Goal: Information Seeking & Learning: Learn about a topic

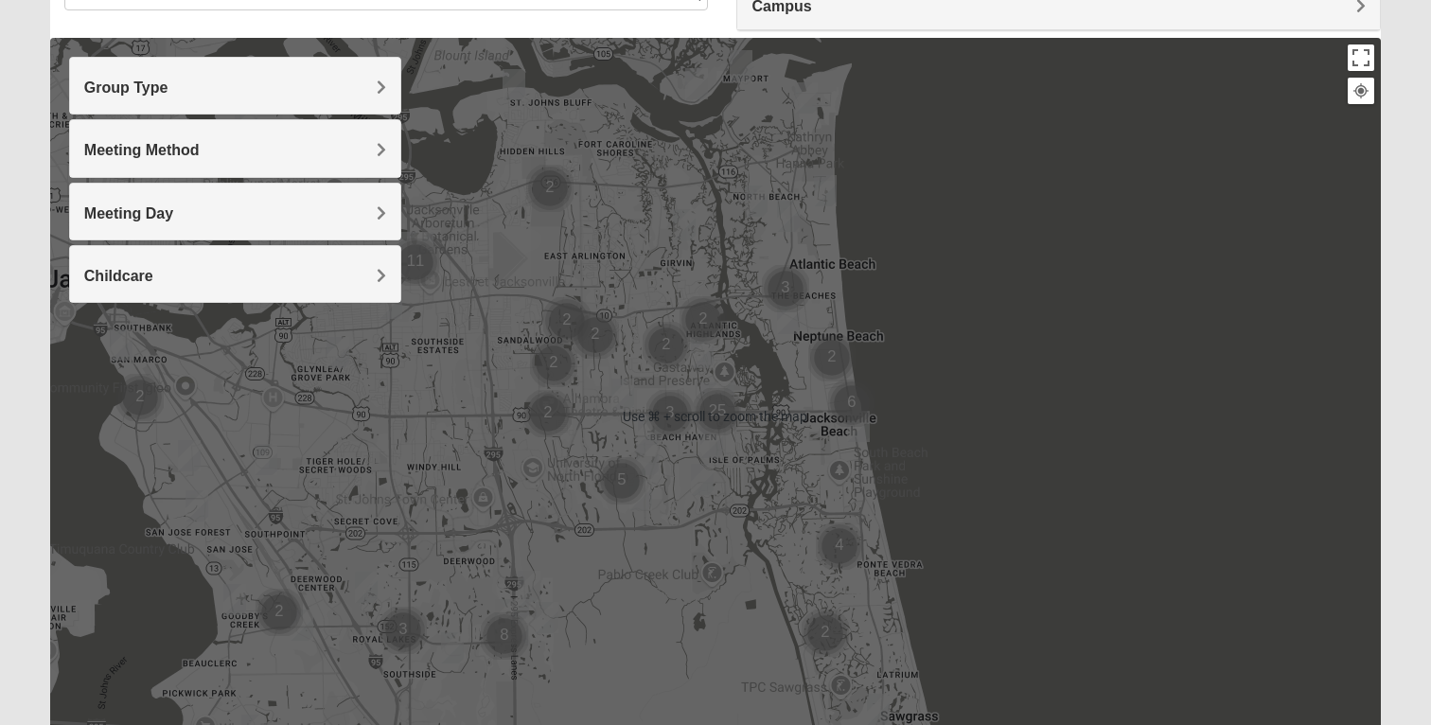
scroll to position [170, 0]
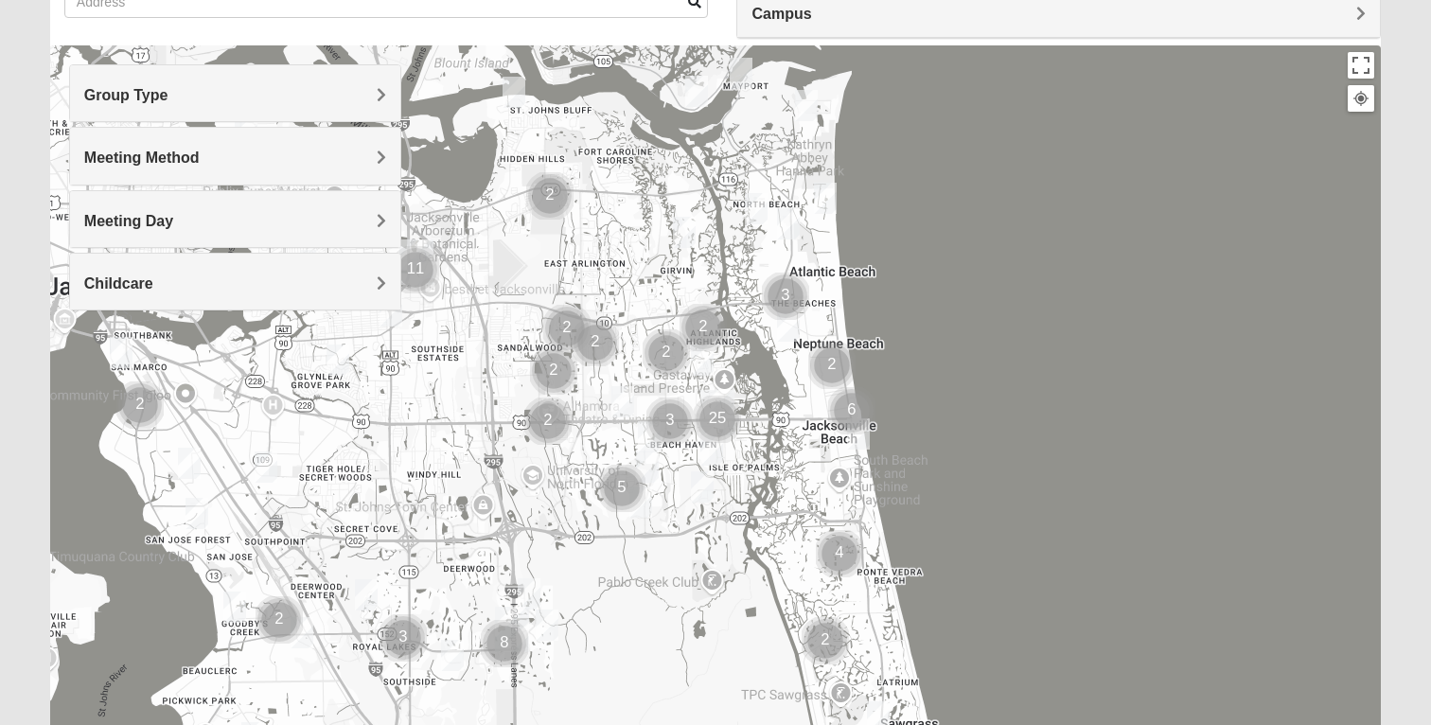
drag, startPoint x: 526, startPoint y: 283, endPoint x: 535, endPoint y: 261, distance: 23.4
click at [535, 262] on div at bounding box center [715, 423] width 1331 height 757
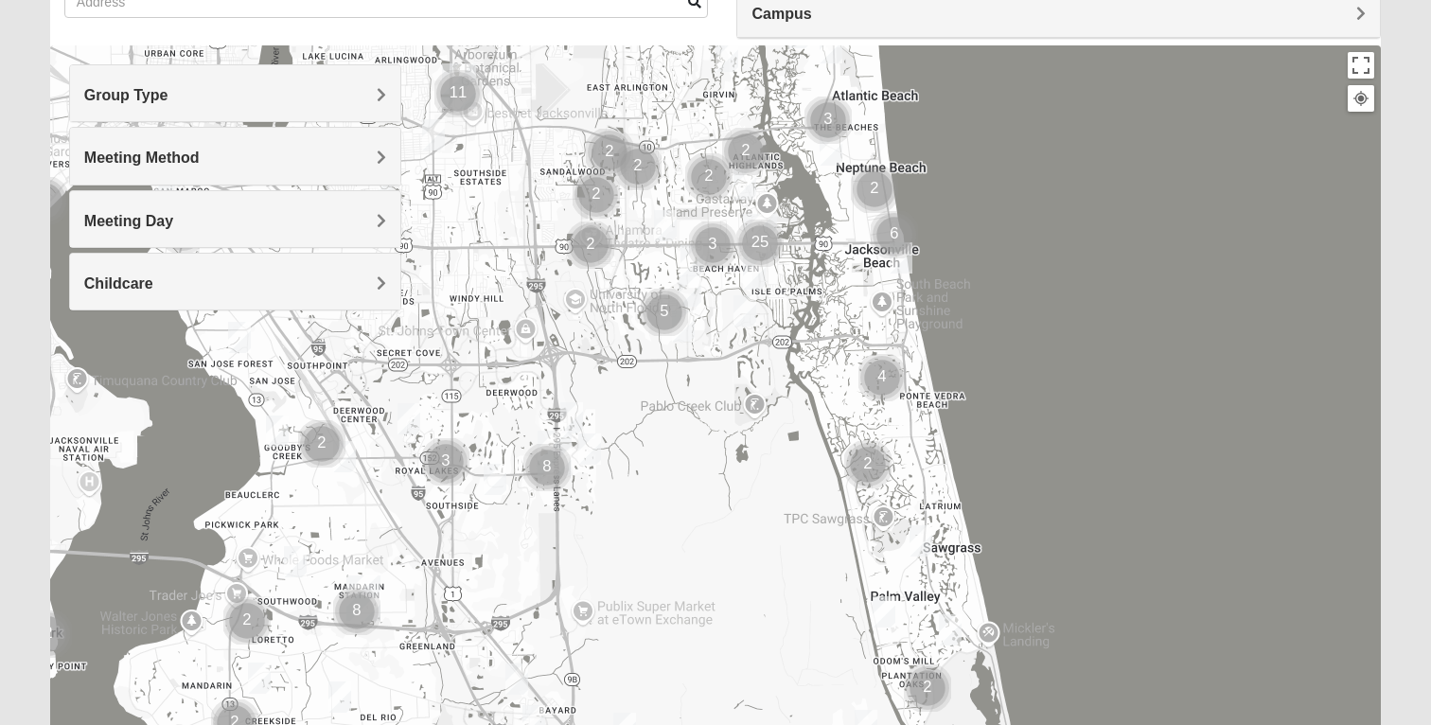
drag, startPoint x: 527, startPoint y: 331, endPoint x: 560, endPoint y: 179, distance: 156.0
click at [560, 179] on div at bounding box center [715, 423] width 1331 height 757
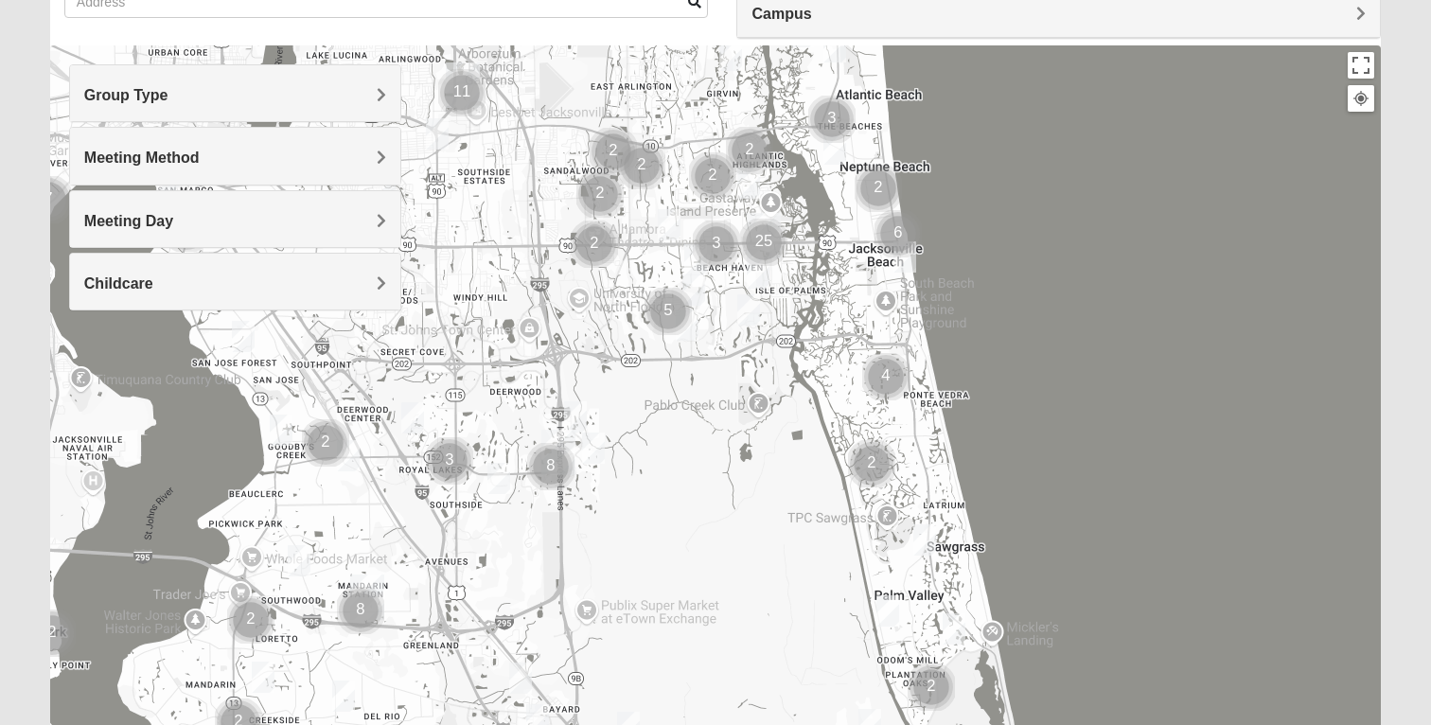
click at [608, 198] on img "Cluster of 2 groups" at bounding box center [600, 193] width 47 height 47
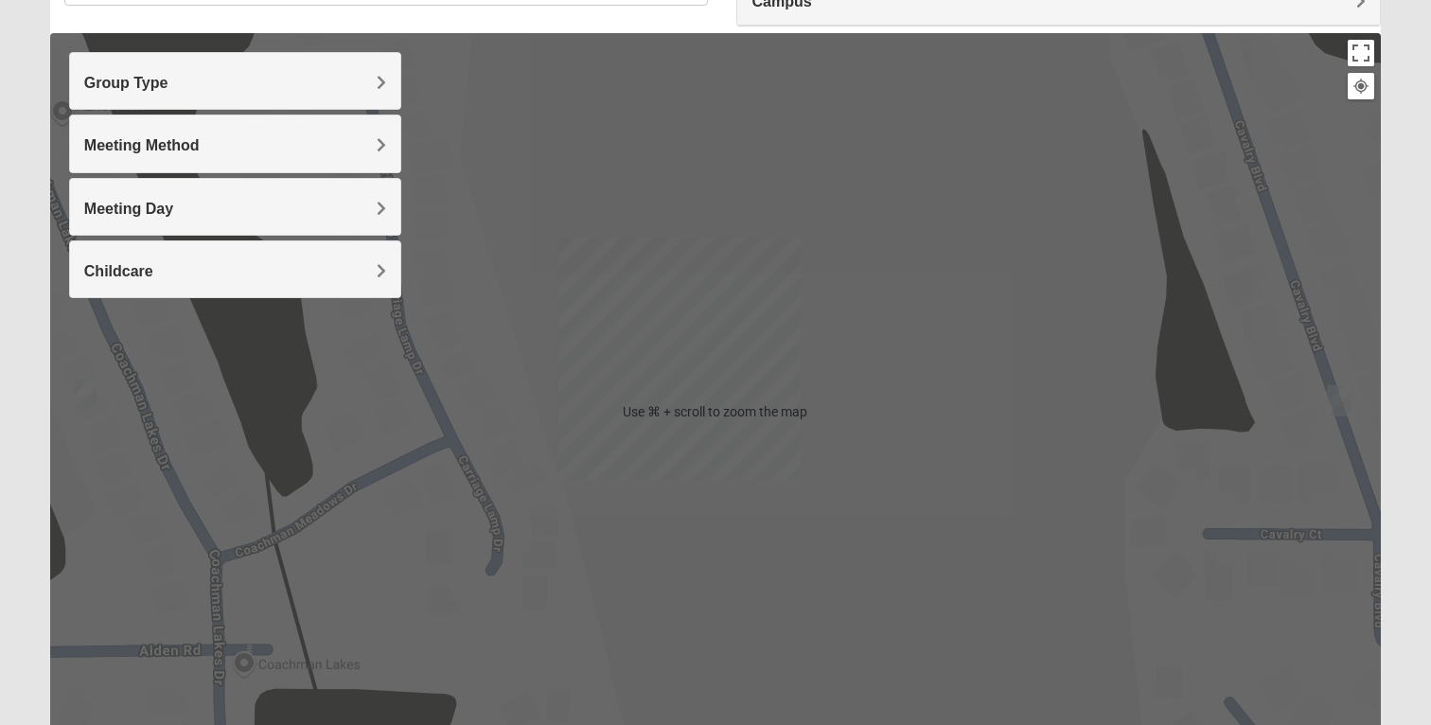
scroll to position [213, 0]
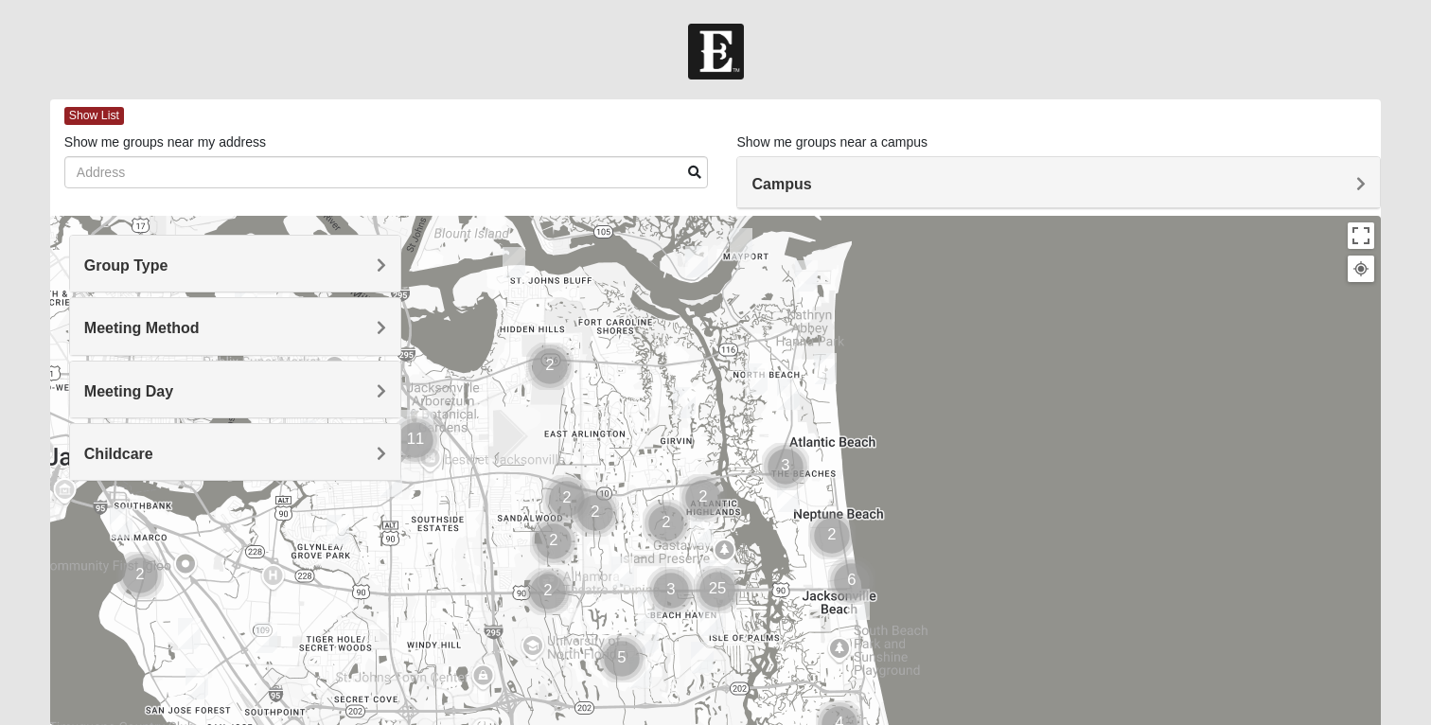
click at [175, 266] on h4 "Group Type" at bounding box center [235, 266] width 303 height 18
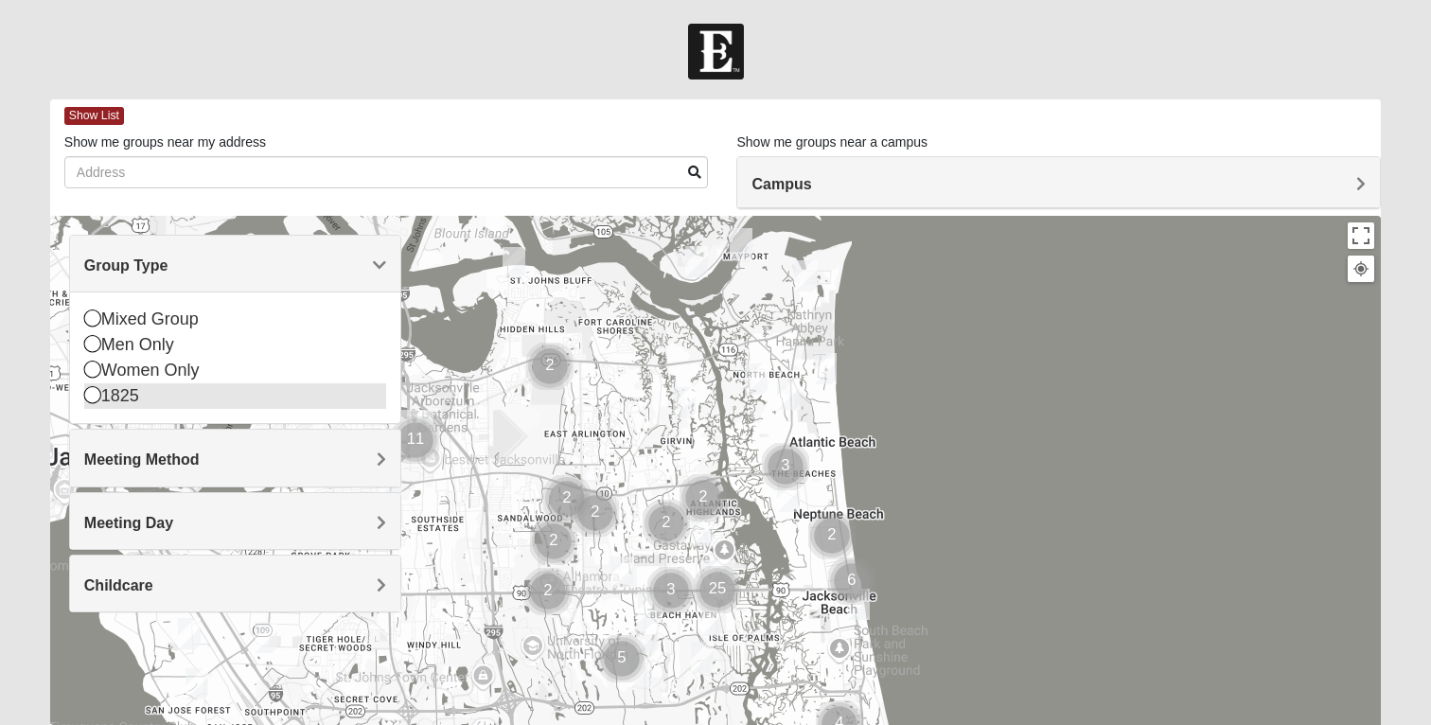
click at [152, 400] on div "1825" at bounding box center [235, 396] width 303 height 26
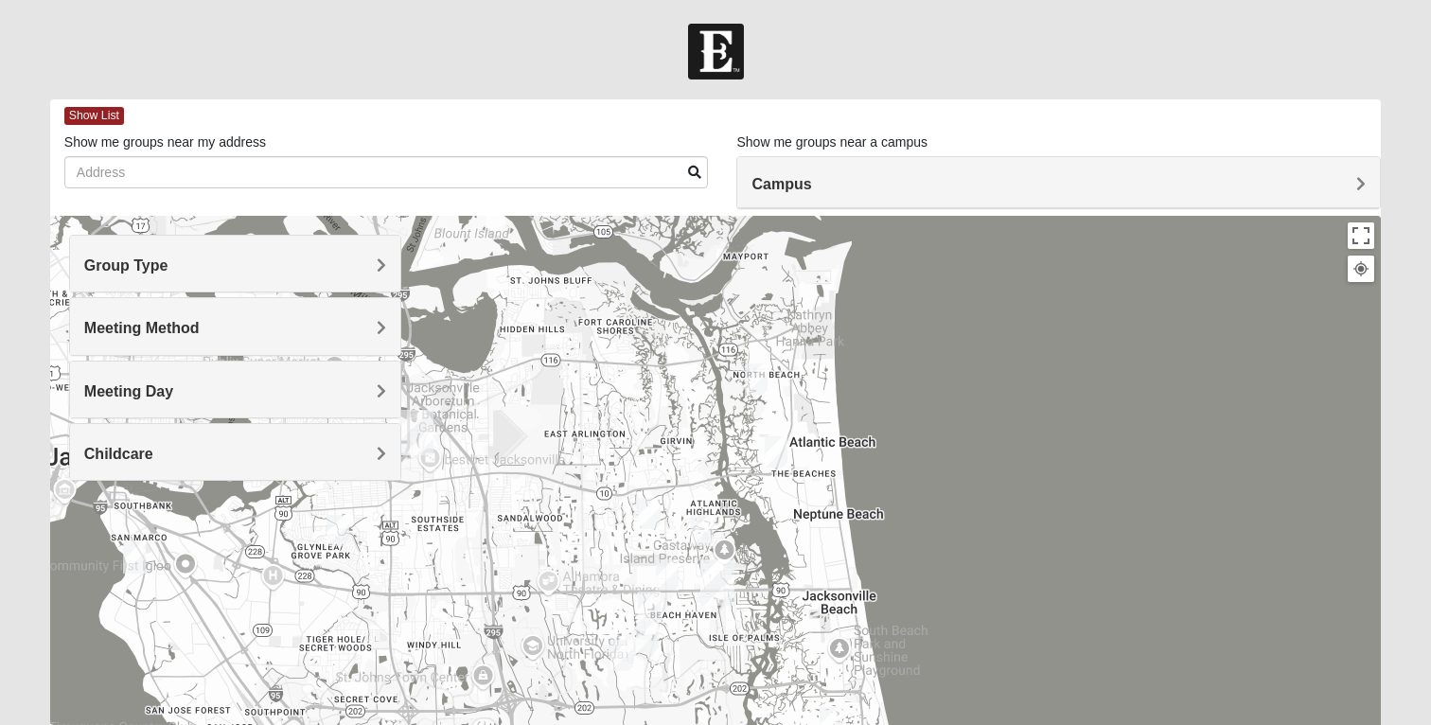
click at [175, 339] on div "Meeting Method" at bounding box center [235, 326] width 331 height 56
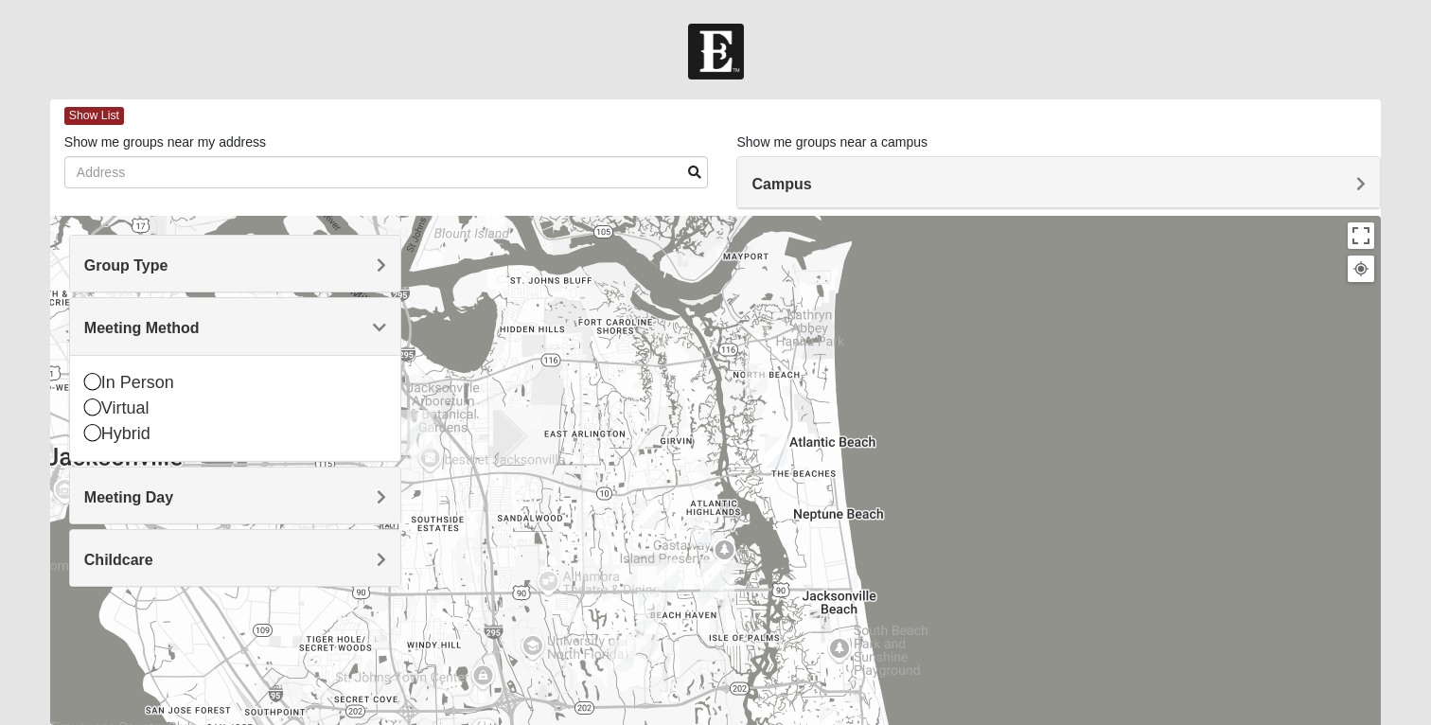
click at [172, 261] on h4 "Group Type" at bounding box center [235, 266] width 303 height 18
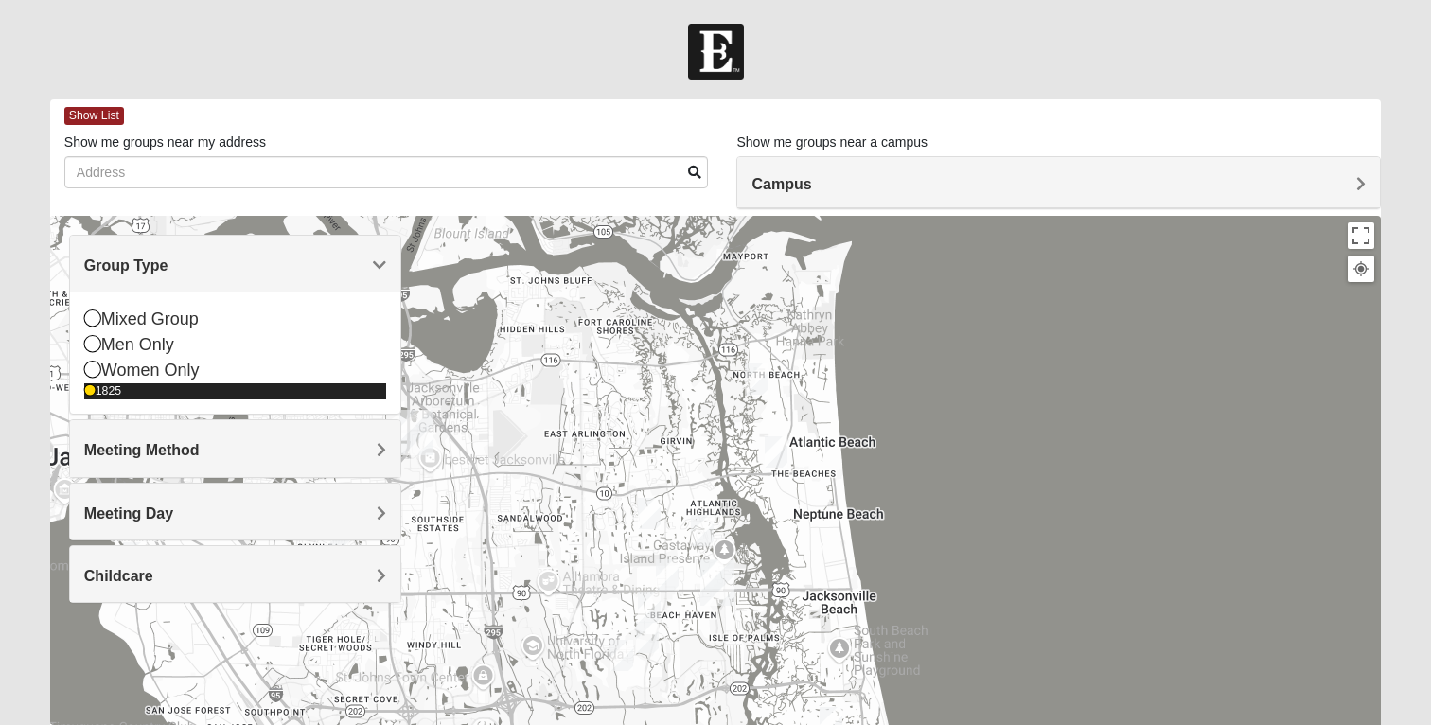
click at [124, 394] on div "1825" at bounding box center [235, 391] width 303 height 16
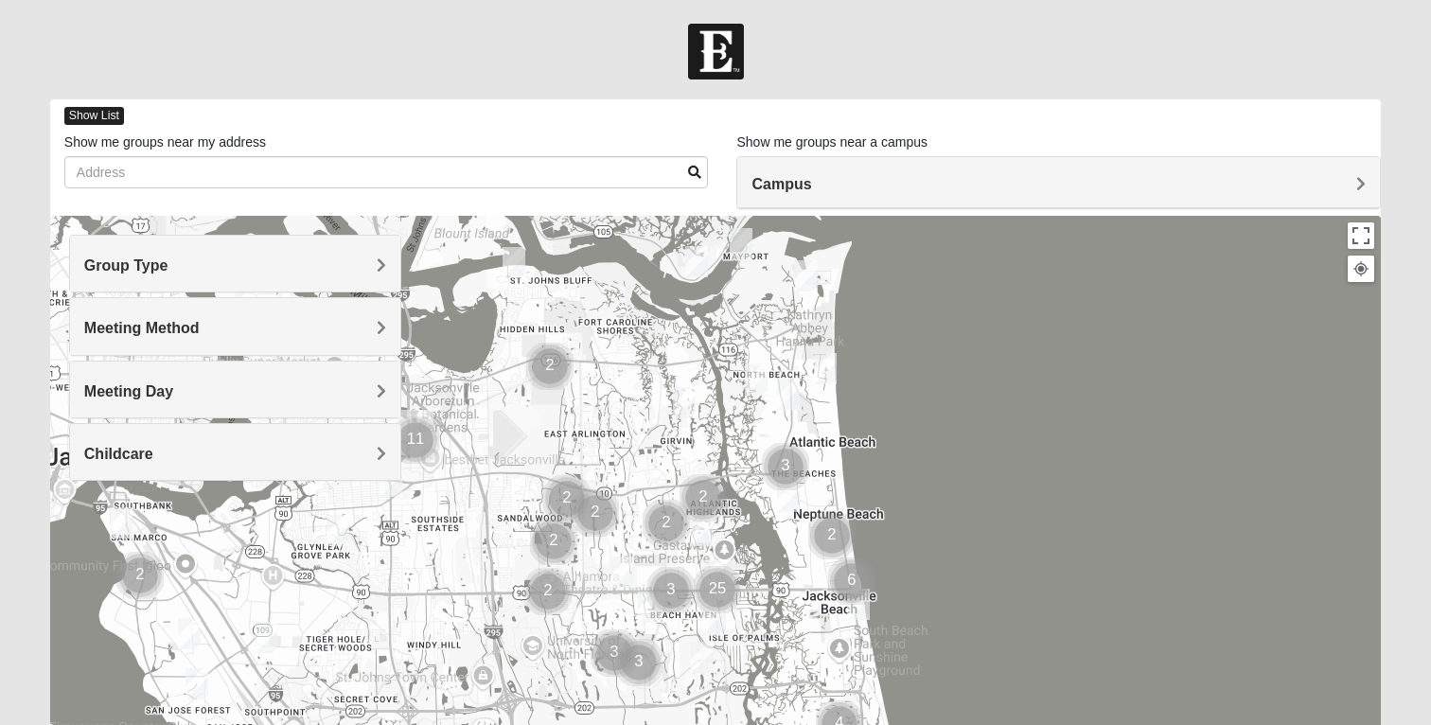
click at [111, 116] on span "Show List" at bounding box center [94, 116] width 60 height 18
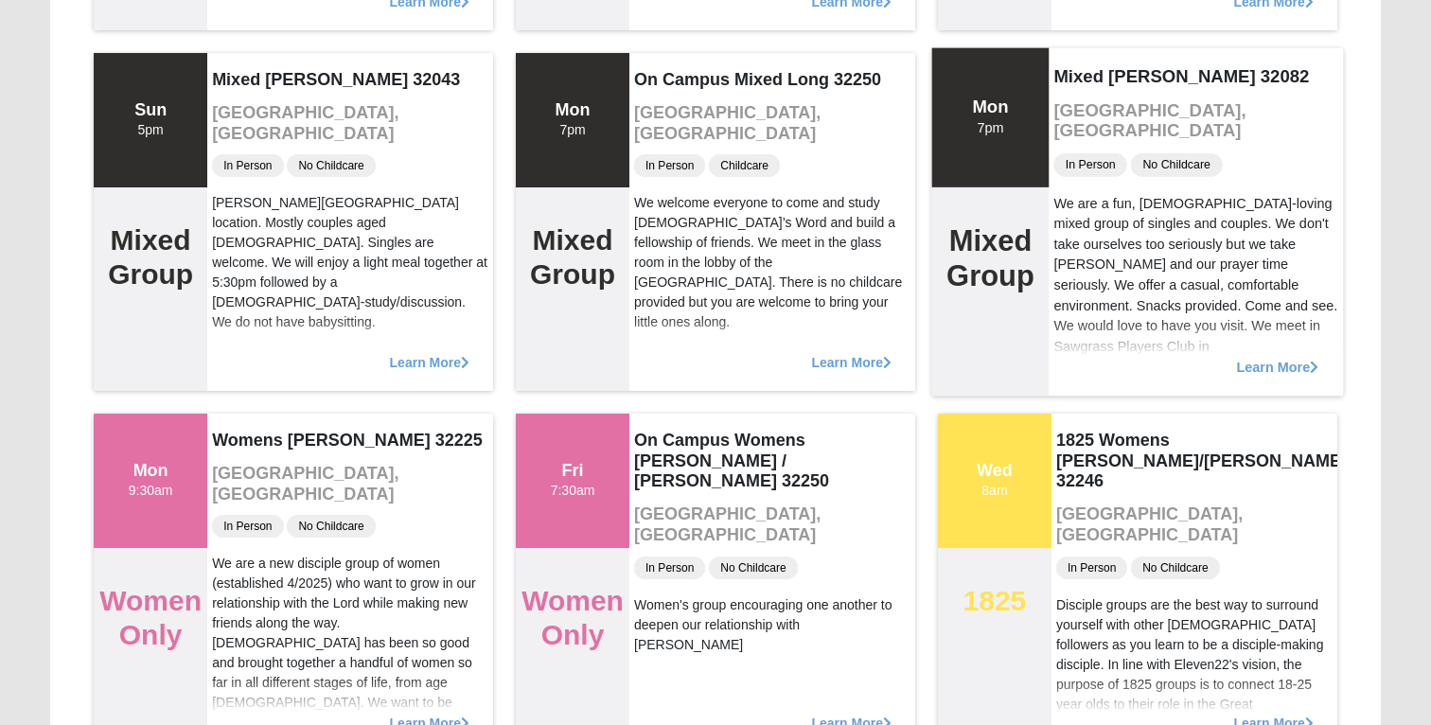
scroll to position [909, 0]
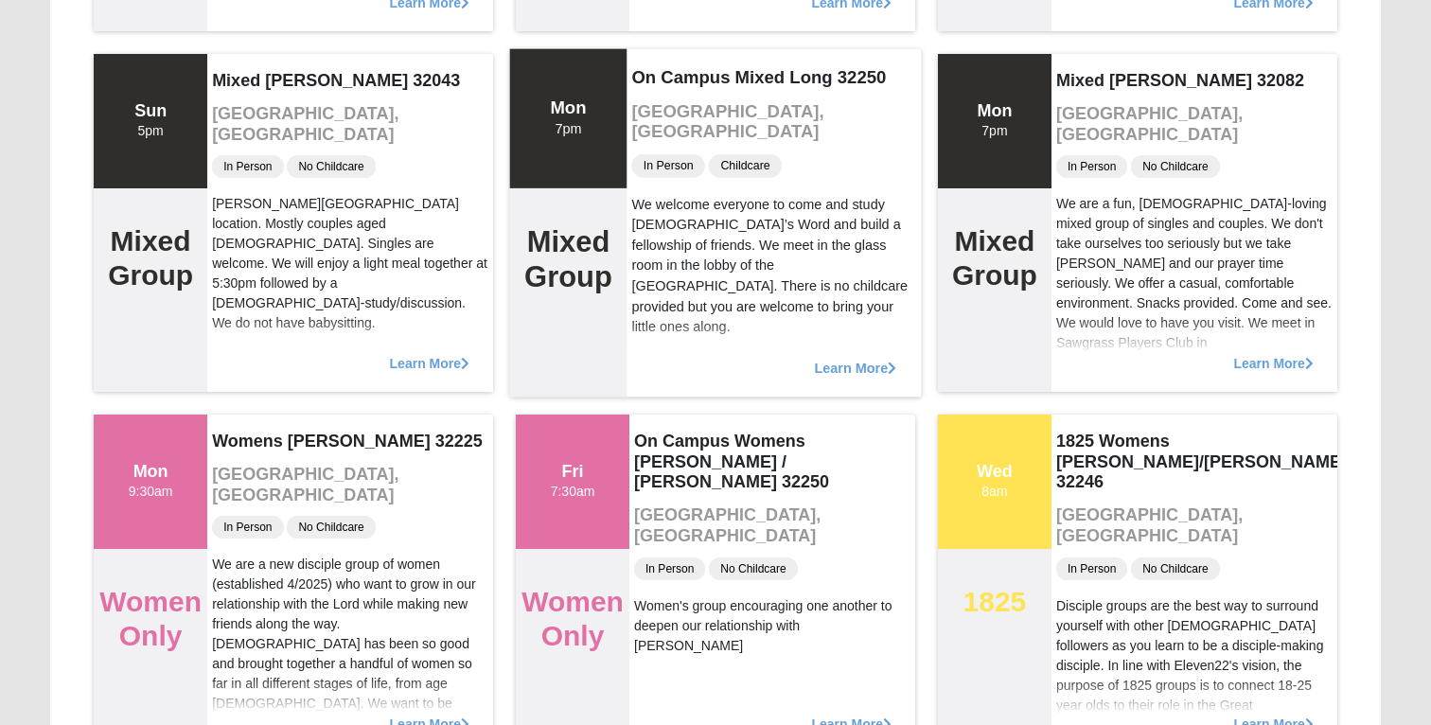
click at [830, 358] on span "Learn More" at bounding box center [856, 358] width 82 height 0
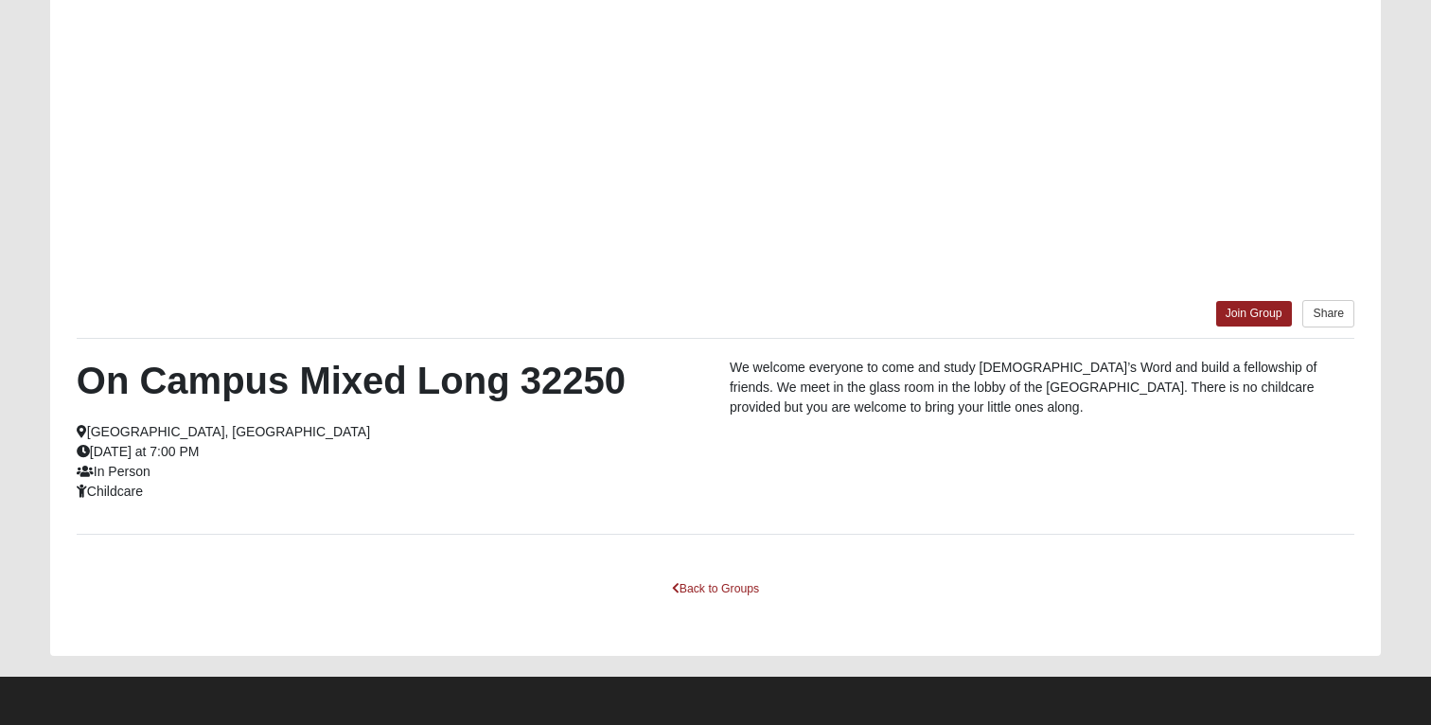
scroll to position [300, 0]
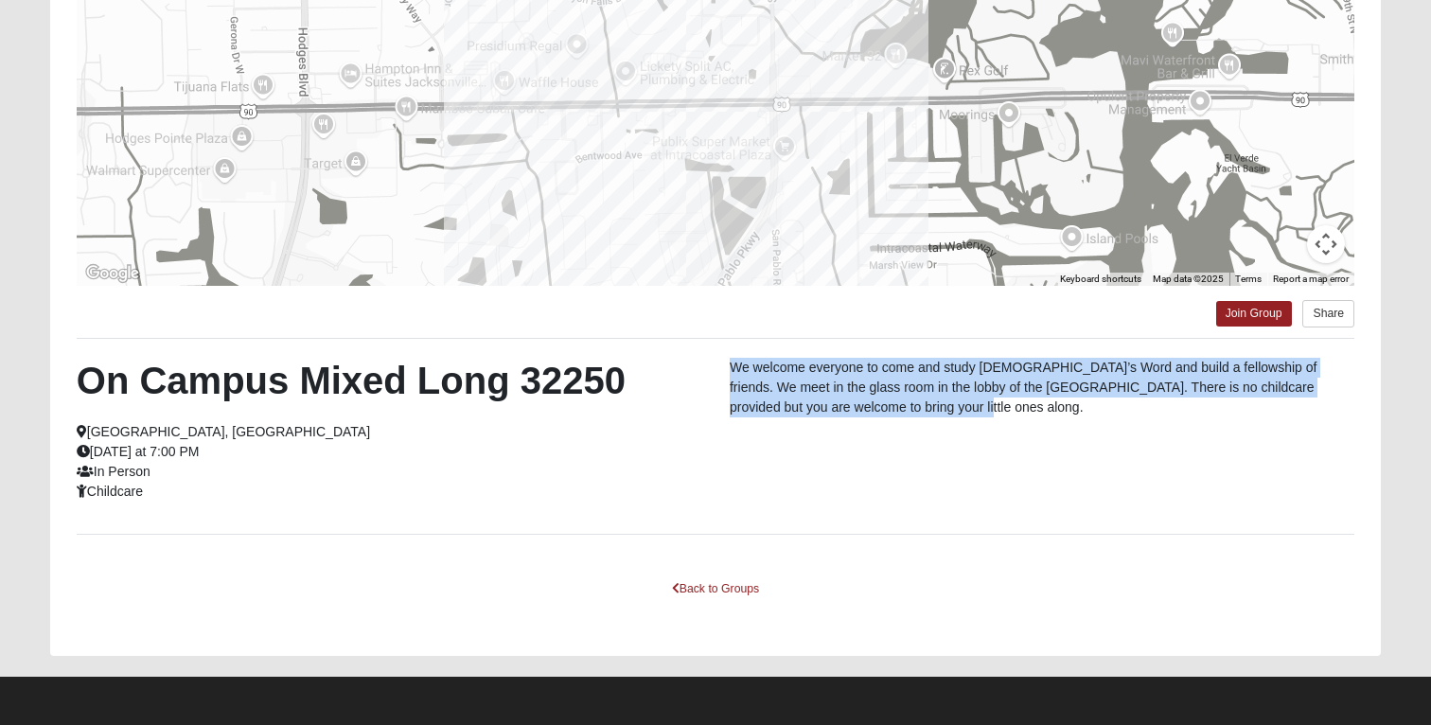
drag, startPoint x: 898, startPoint y: 409, endPoint x: 727, endPoint y: 364, distance: 177.0
click at [727, 364] on div "We welcome everyone to come and study [DEMOGRAPHIC_DATA]’s Word and build a fel…" at bounding box center [1042, 392] width 653 height 69
click at [733, 590] on link "Back to Groups" at bounding box center [716, 589] width 112 height 29
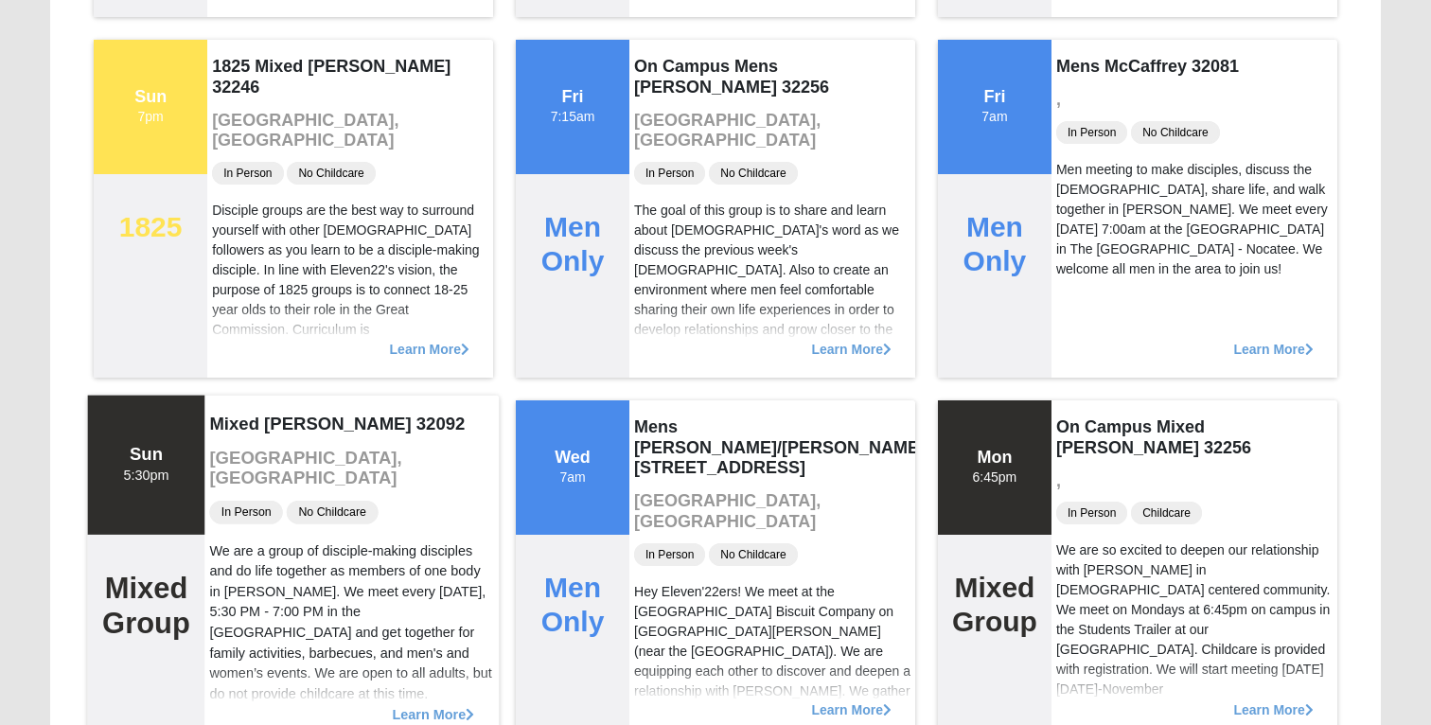
scroll to position [2358, 0]
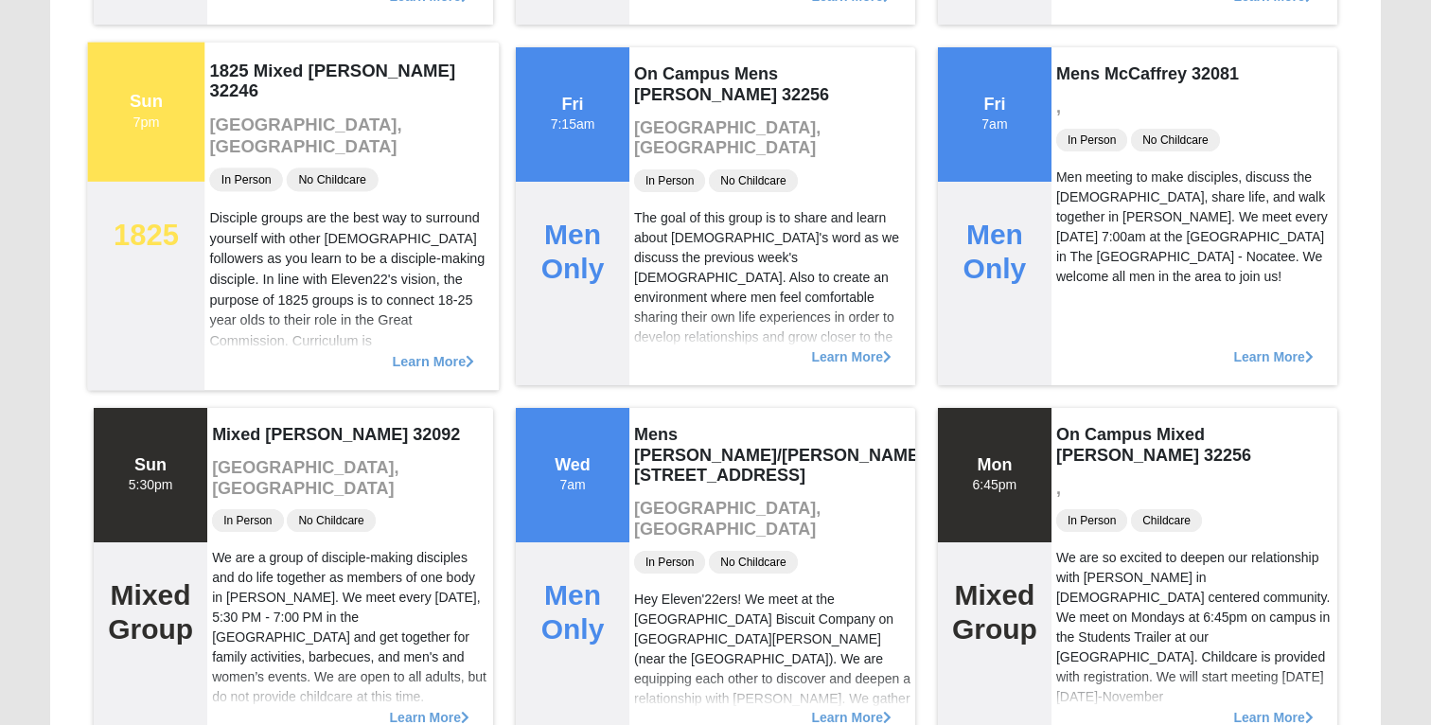
click at [407, 351] on span "Learn More" at bounding box center [434, 351] width 82 height 0
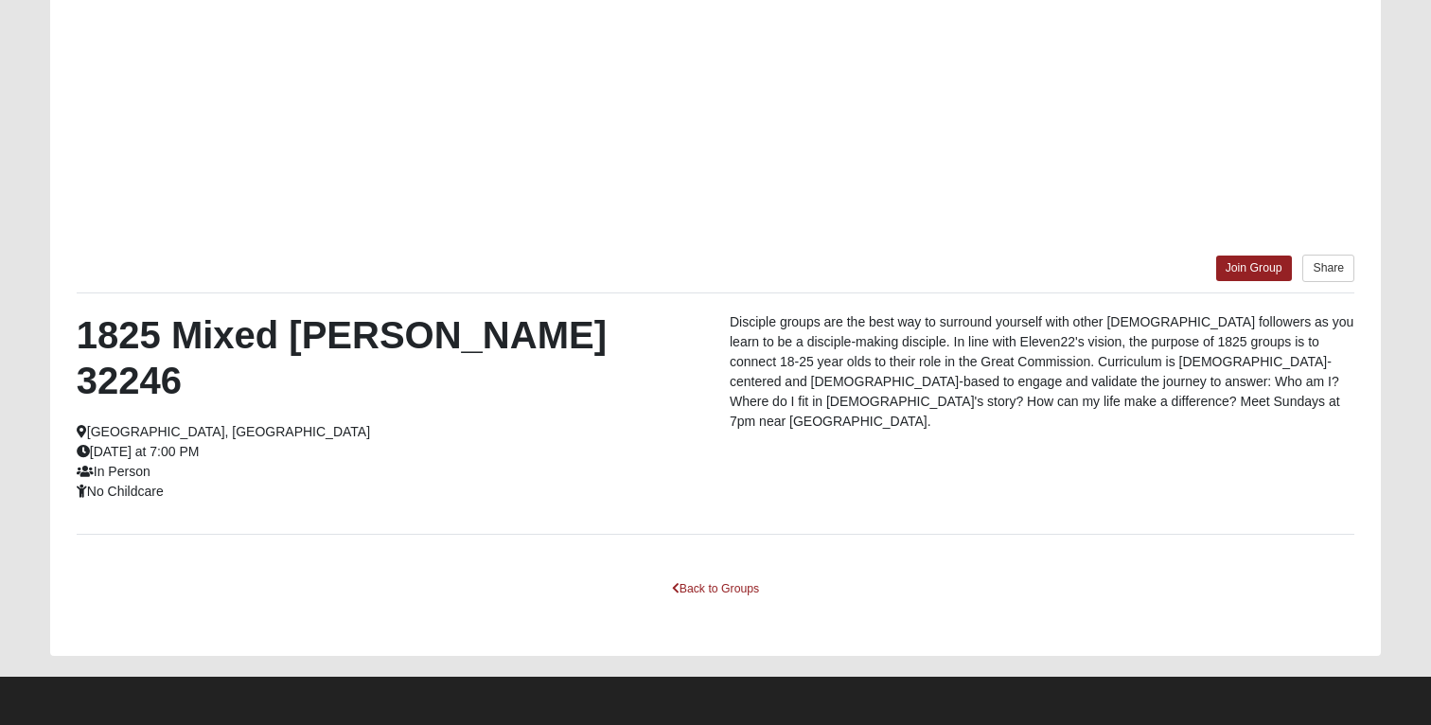
scroll to position [300, 0]
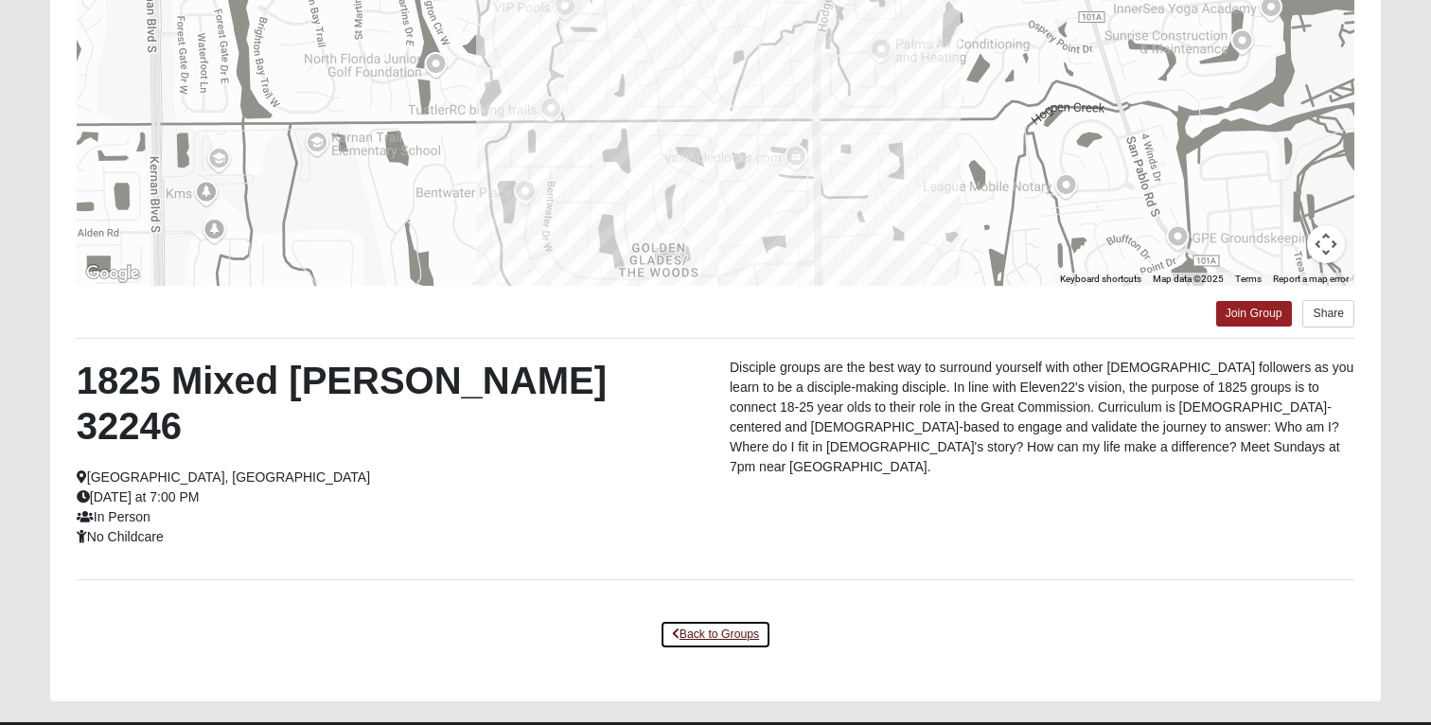
click at [684, 620] on link "Back to Groups" at bounding box center [716, 634] width 112 height 29
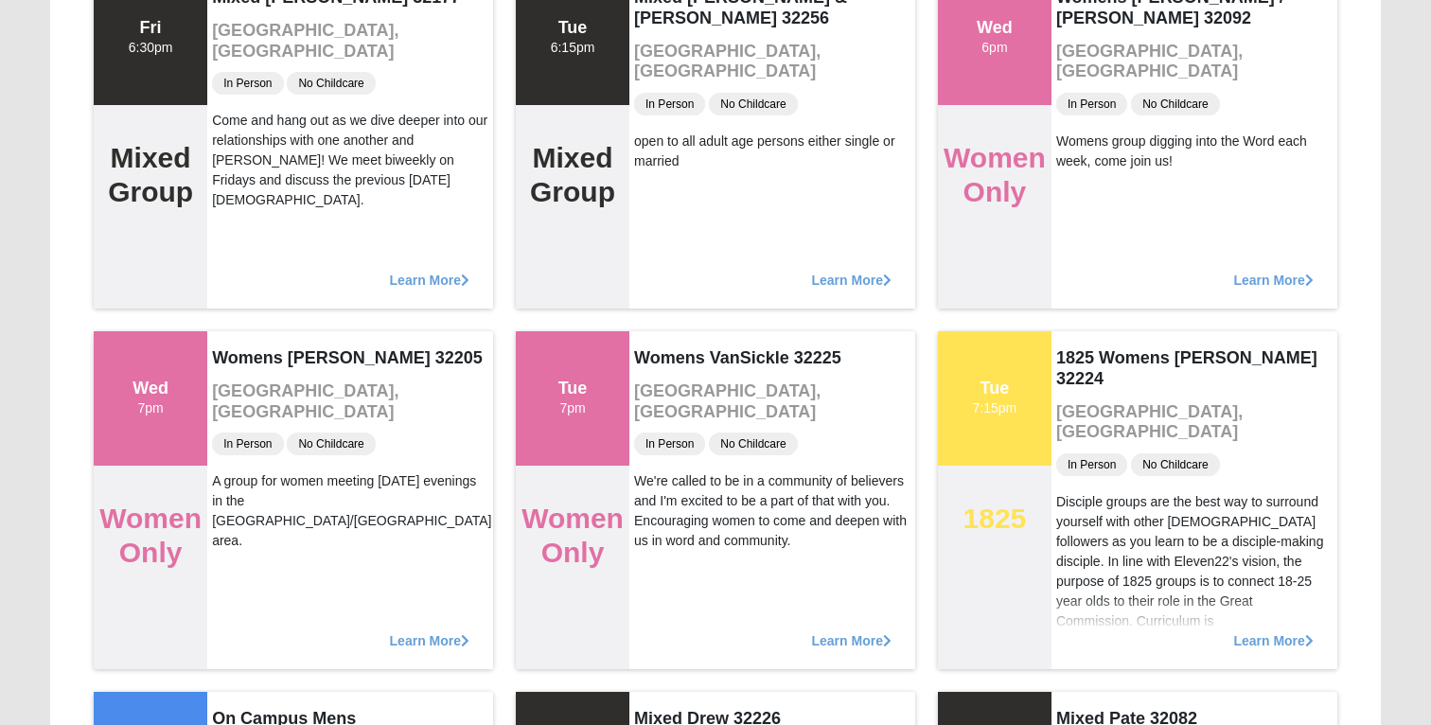
scroll to position [10028, 0]
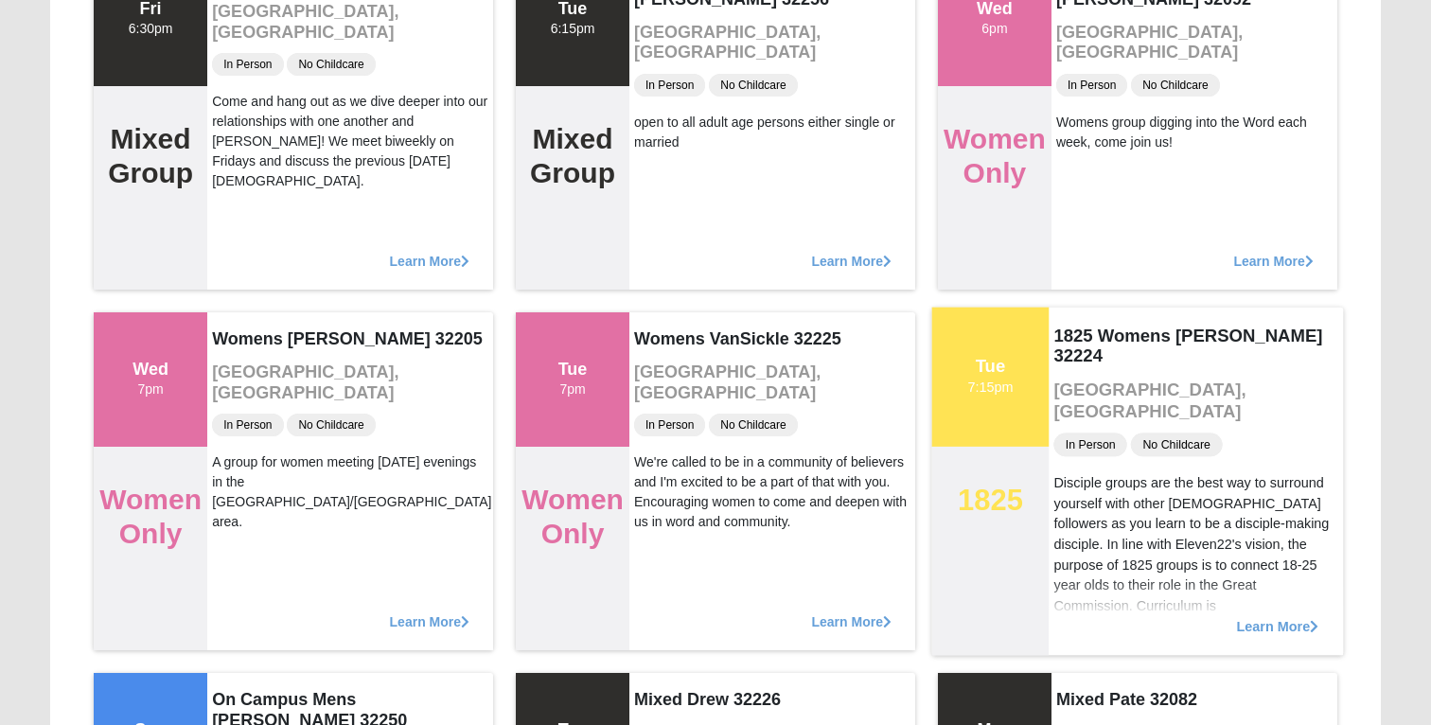
click at [1243, 616] on span "Learn More" at bounding box center [1277, 616] width 82 height 0
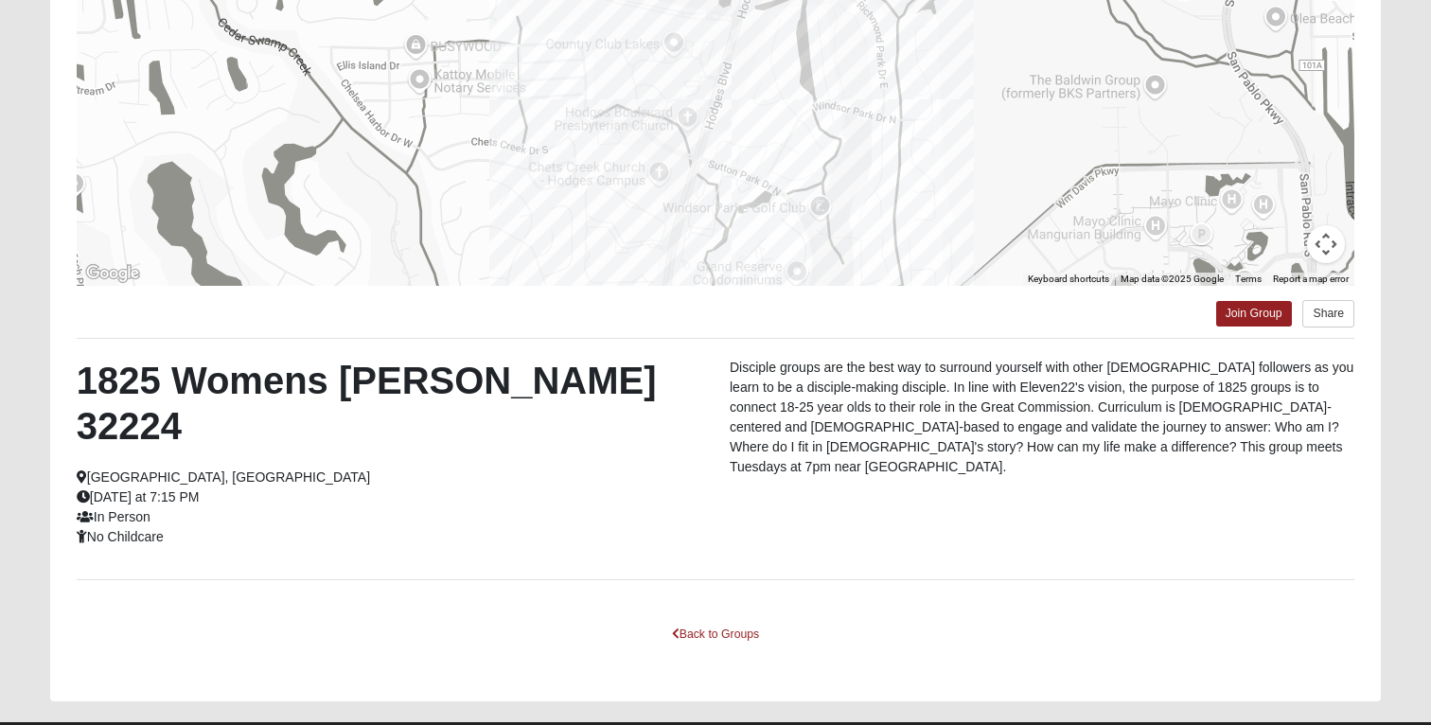
drag, startPoint x: 222, startPoint y: 452, endPoint x: 70, endPoint y: 446, distance: 152.5
click at [69, 446] on div "1825 Womens Hirneisen 32224 Jacksonville, FL Tuesday at 7:15 PM In Person No Ch…" at bounding box center [388, 452] width 653 height 189
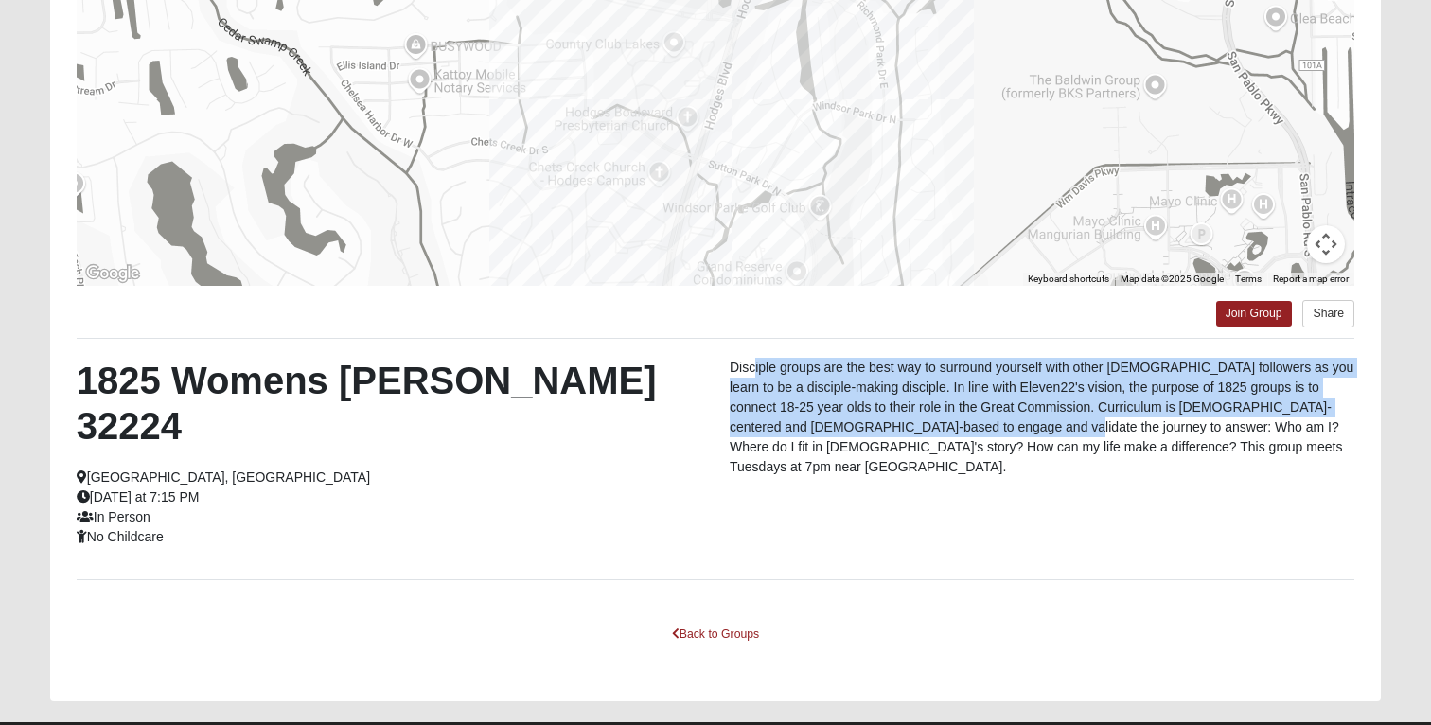
drag, startPoint x: 754, startPoint y: 364, endPoint x: 1035, endPoint y: 429, distance: 288.4
click at [1034, 429] on p "Disciple groups are the best way to surround yourself with other [DEMOGRAPHIC_D…" at bounding box center [1042, 417] width 625 height 119
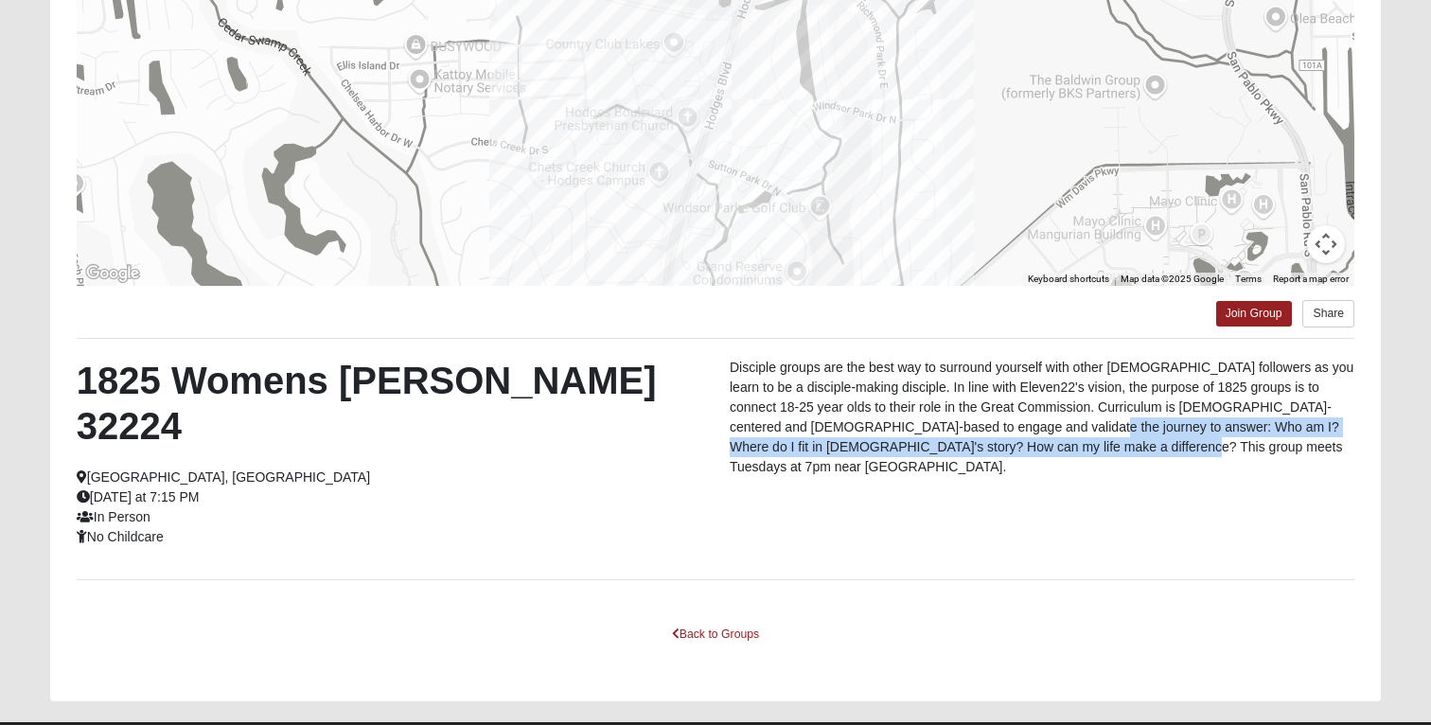
drag, startPoint x: 1069, startPoint y: 431, endPoint x: 1190, endPoint y: 453, distance: 123.3
click at [1190, 453] on p "Disciple groups are the best way to surround yourself with other [DEMOGRAPHIC_D…" at bounding box center [1042, 417] width 625 height 119
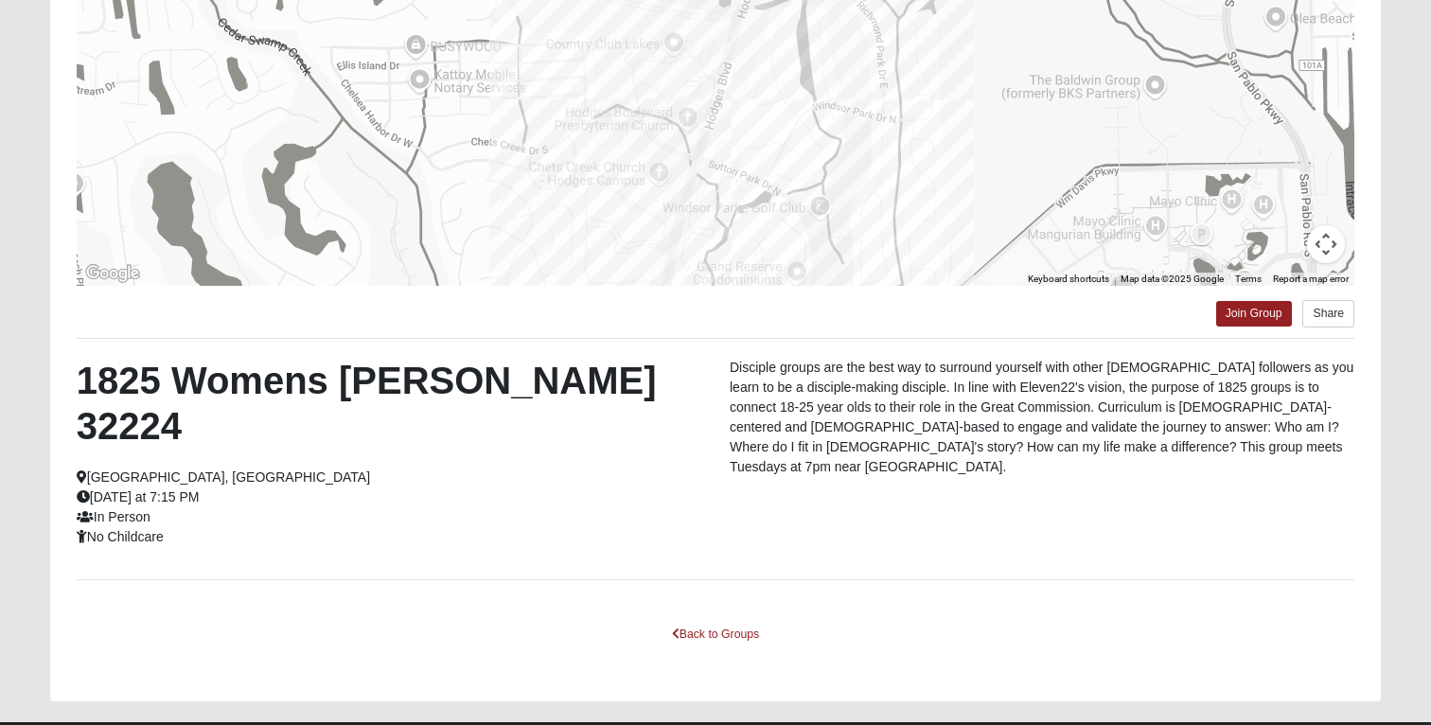
click at [724, 515] on div "← Move left → Move right ↑ Move up ↓ Move down + Zoom in - Zoom out Home Jump l…" at bounding box center [715, 266] width 1331 height 869
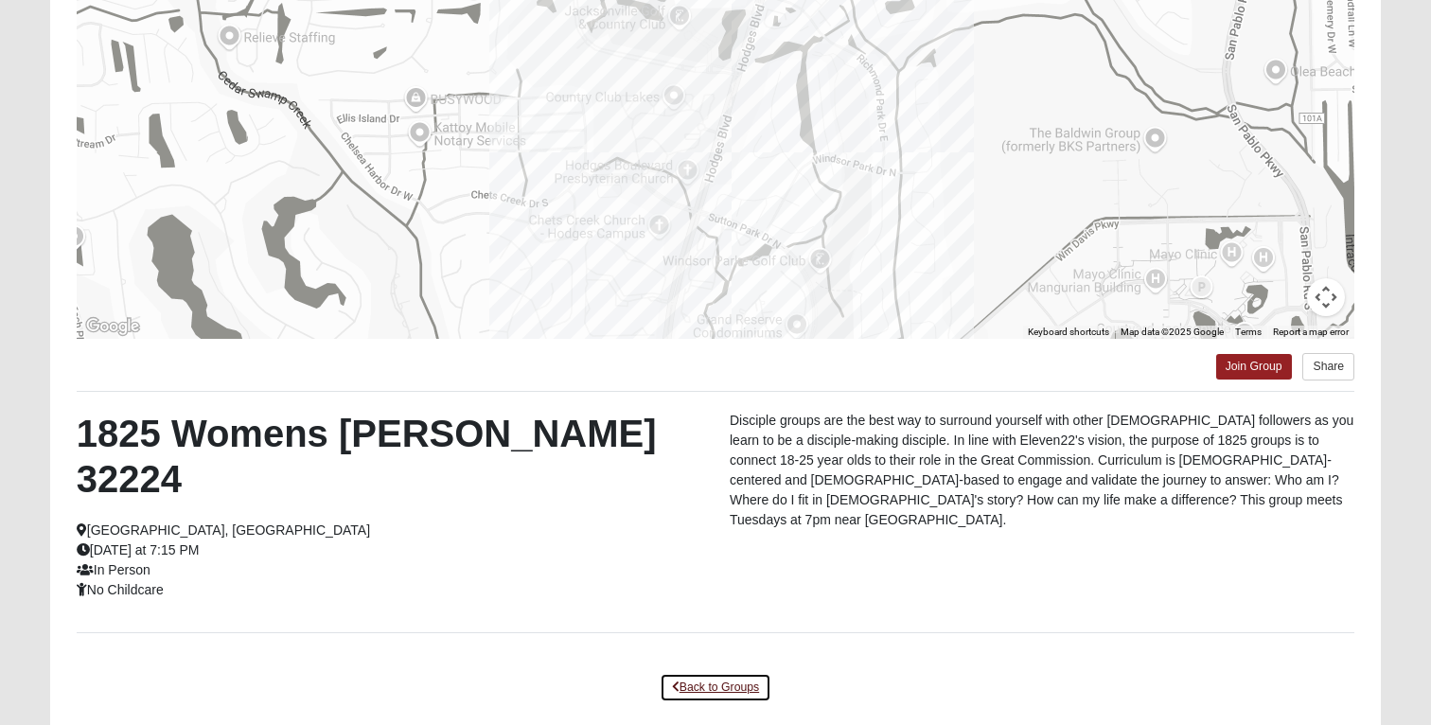
click at [684, 673] on link "Back to Groups" at bounding box center [716, 687] width 112 height 29
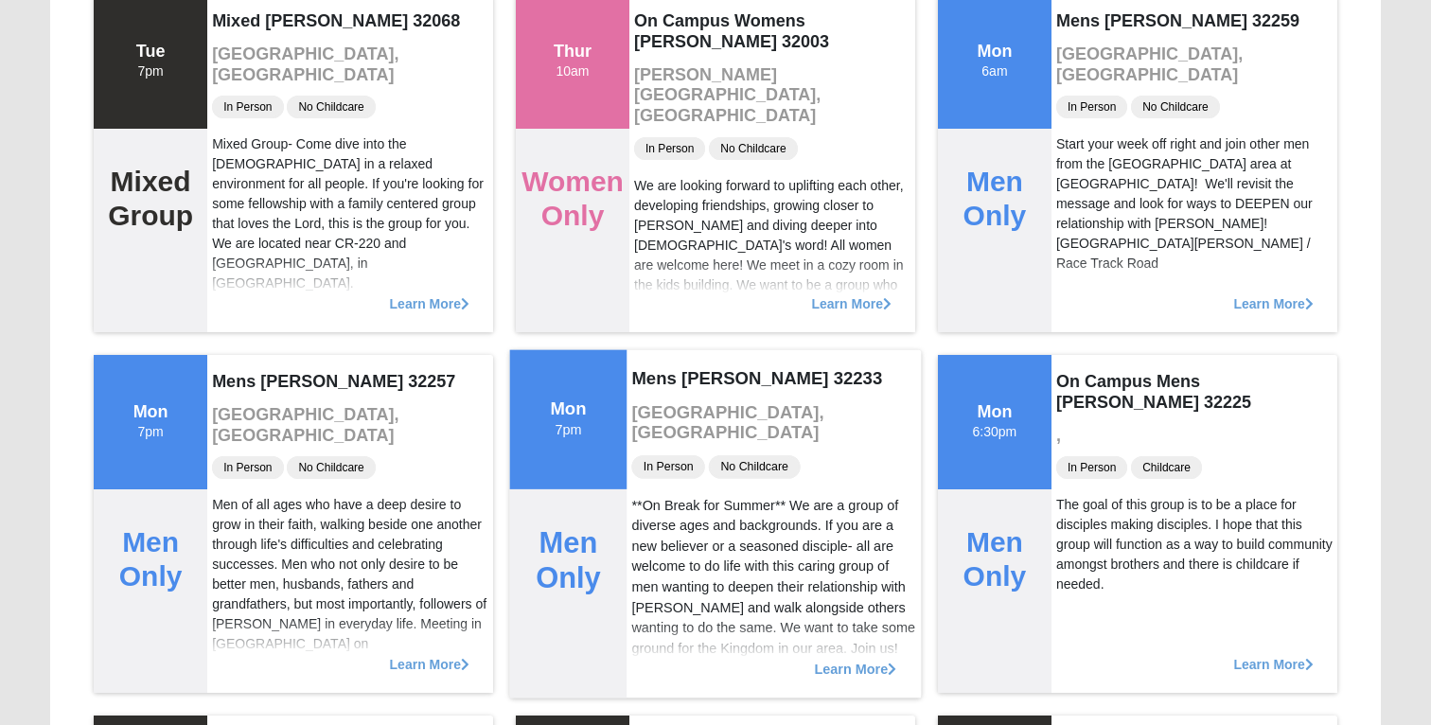
scroll to position [0, 0]
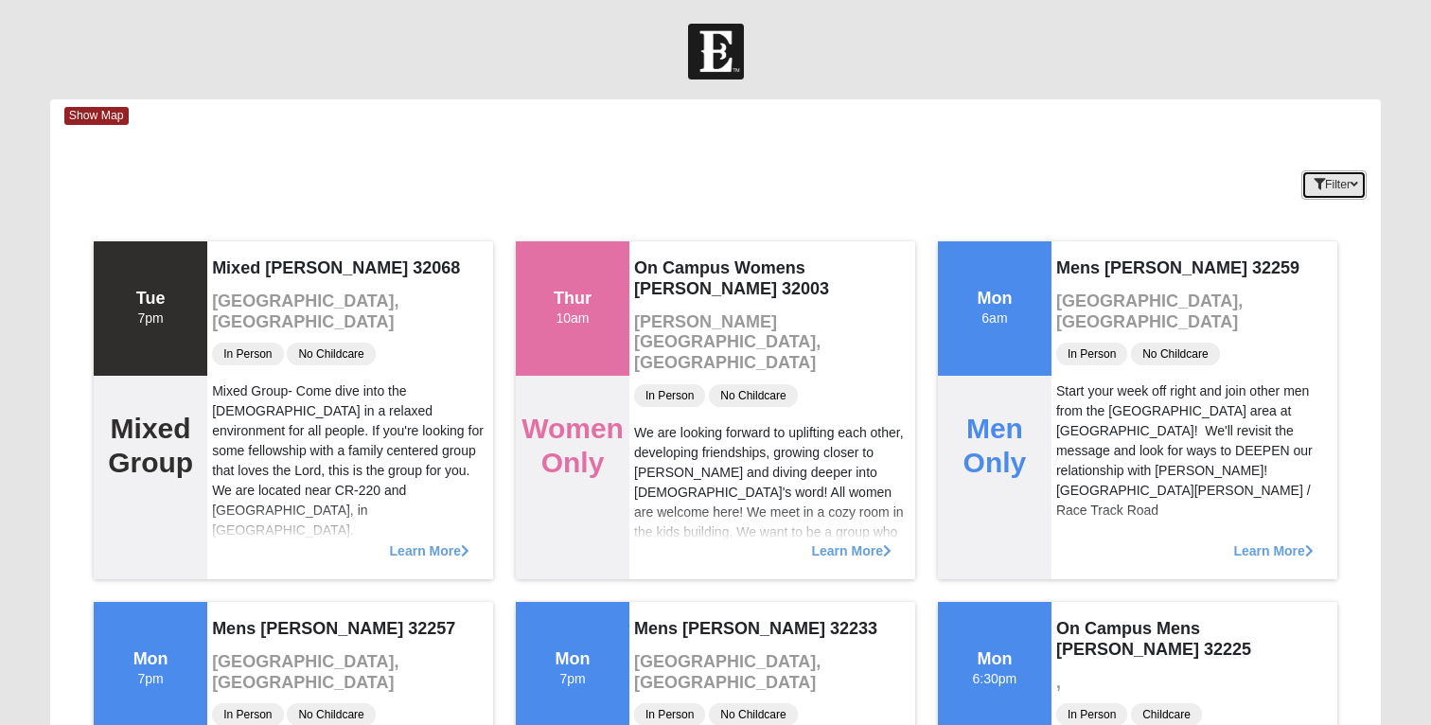
click at [1321, 186] on button "Filter" at bounding box center [1334, 184] width 65 height 29
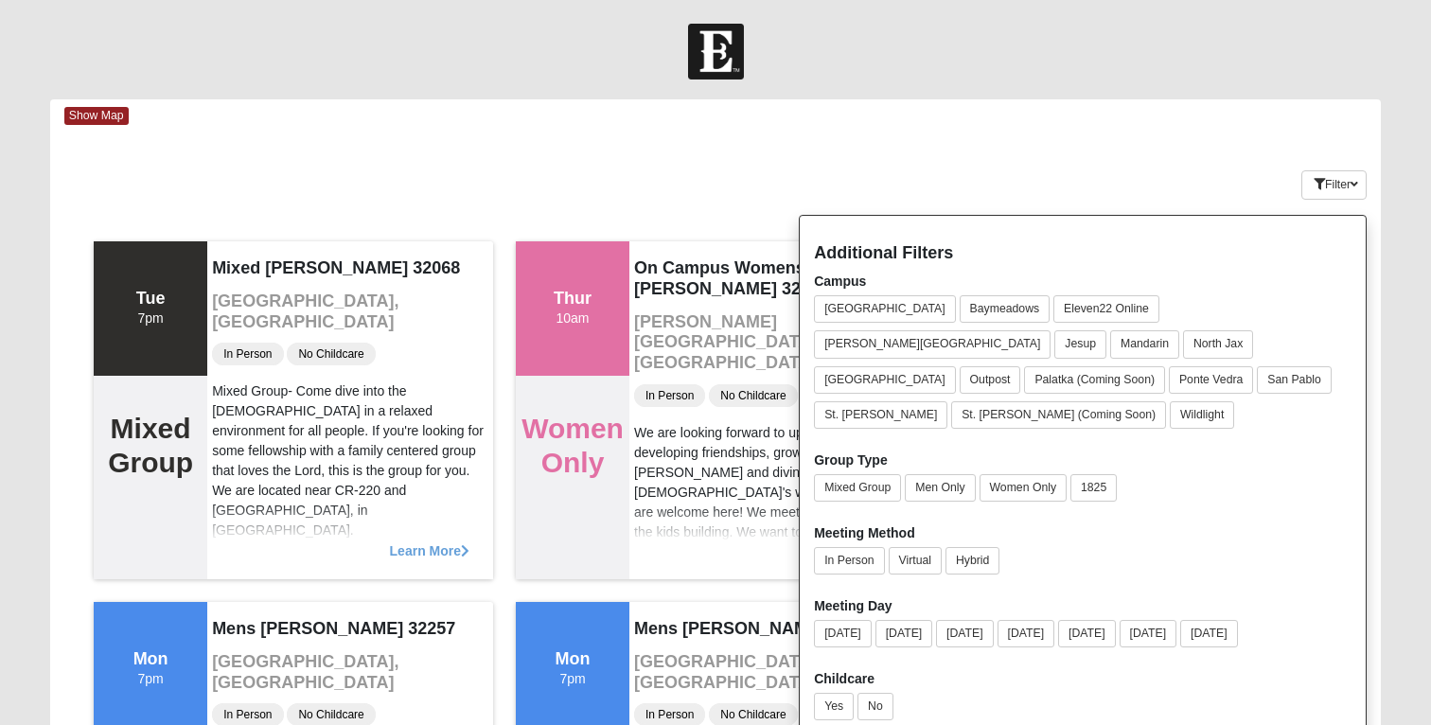
click at [1092, 451] on div "Group Type Mixed Group Men Only Women Only 1825" at bounding box center [1083, 480] width 538 height 59
click at [1091, 474] on button "1825" at bounding box center [1094, 487] width 46 height 27
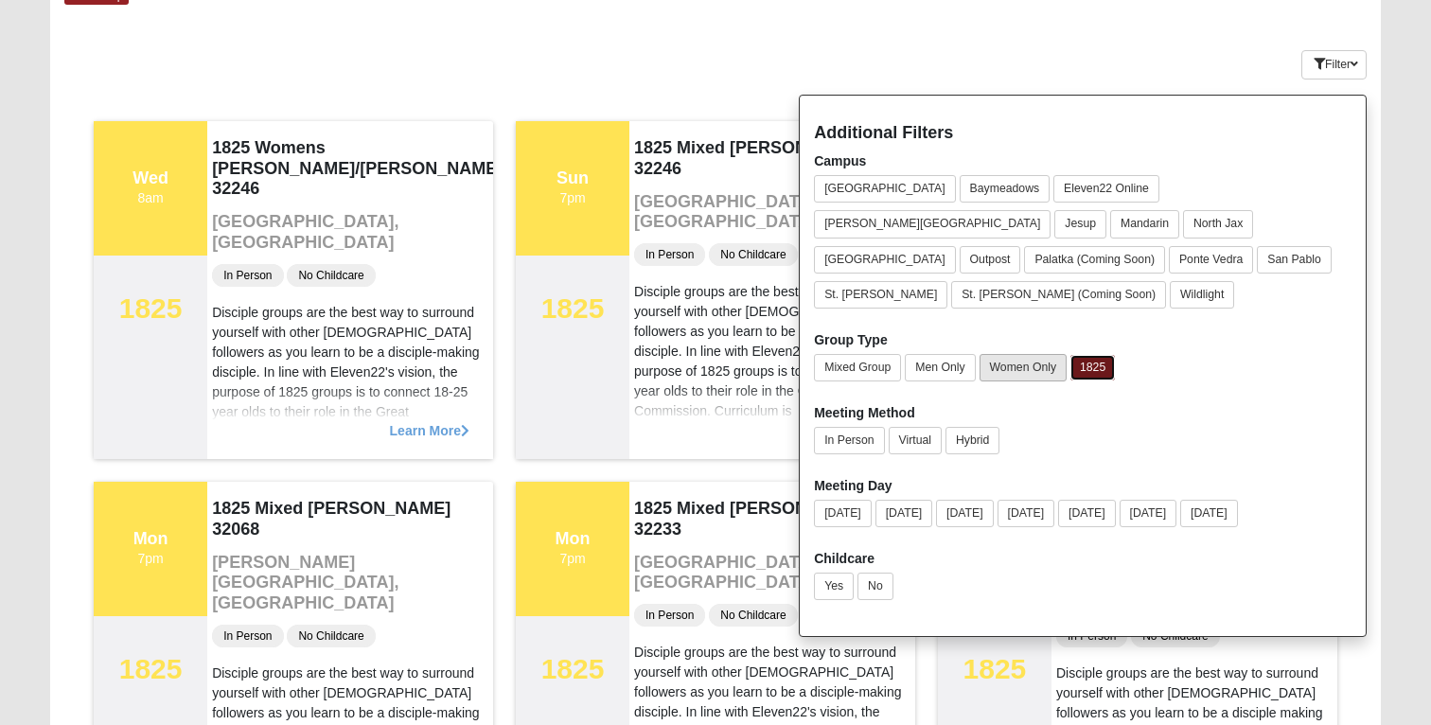
scroll to position [123, 0]
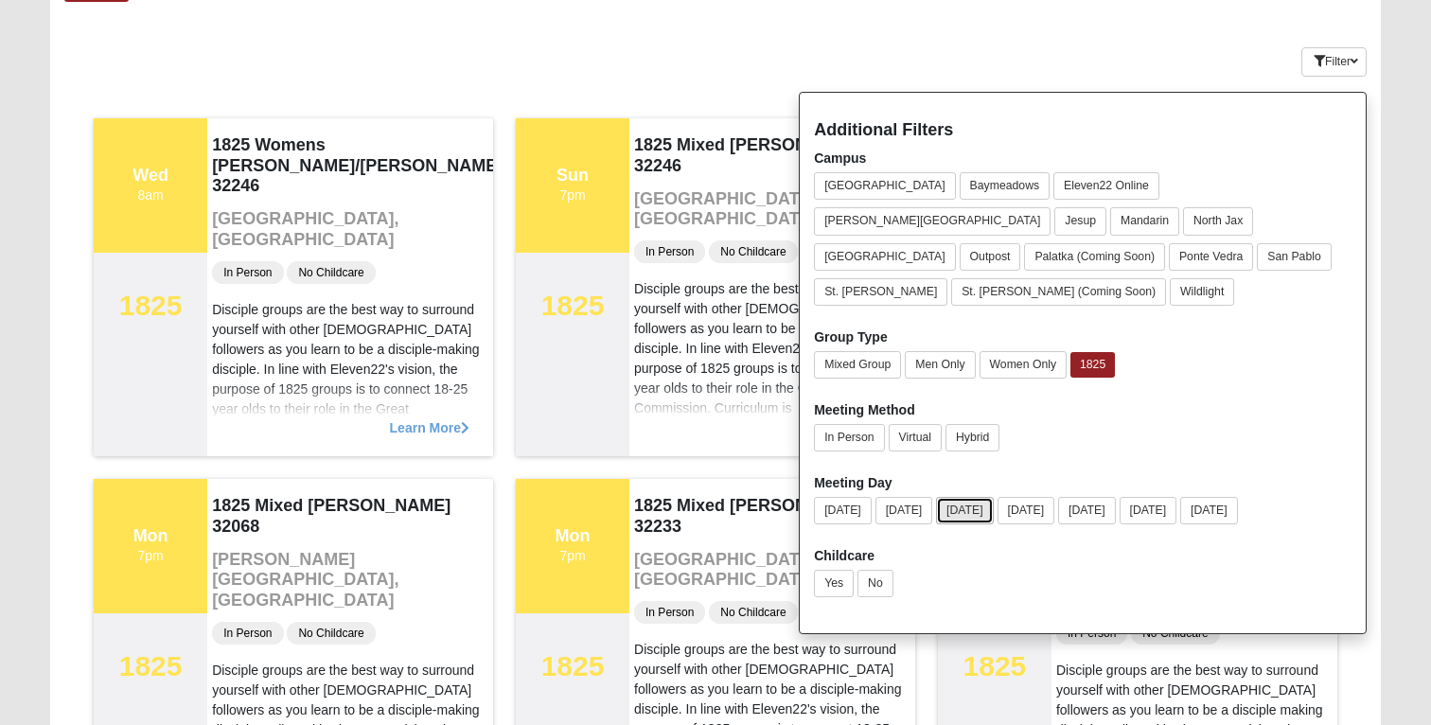
click at [966, 497] on button "[DATE]" at bounding box center [965, 510] width 58 height 27
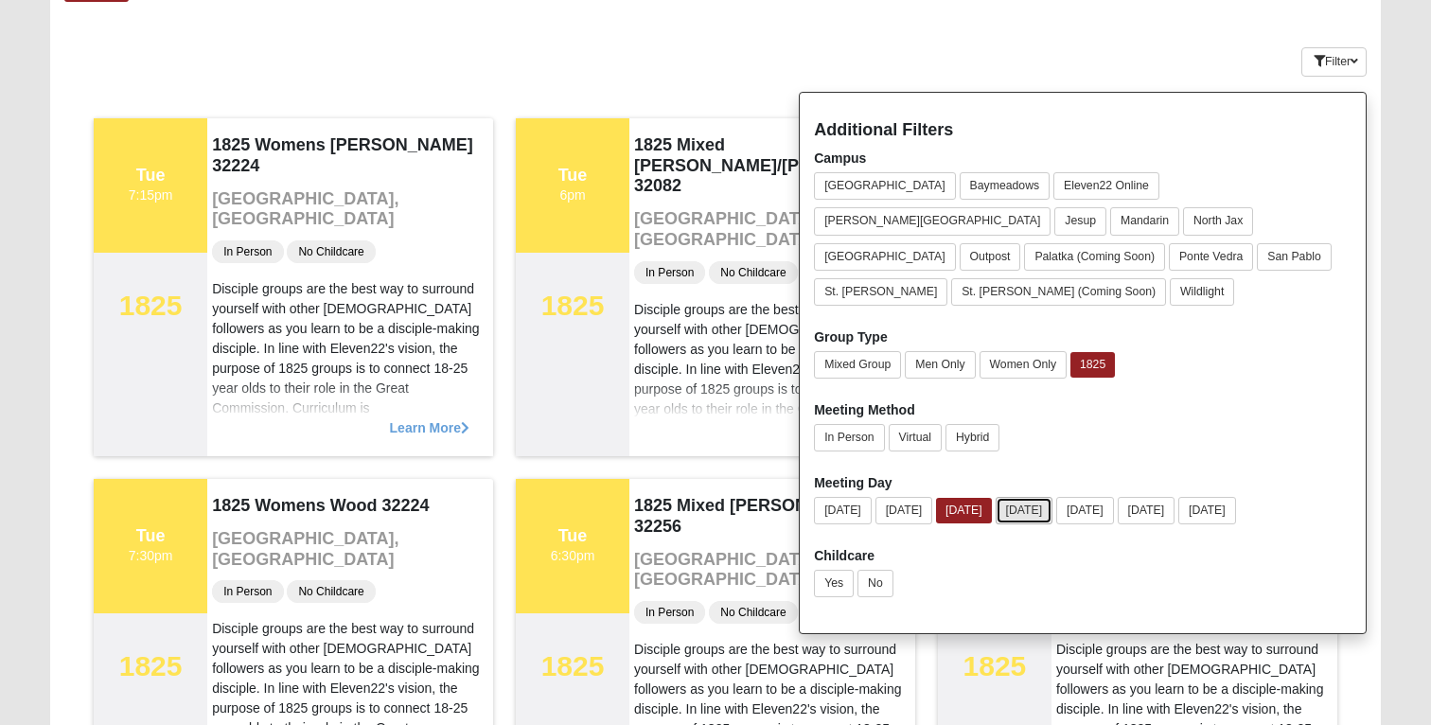
click at [1016, 497] on button "[DATE]" at bounding box center [1025, 510] width 58 height 27
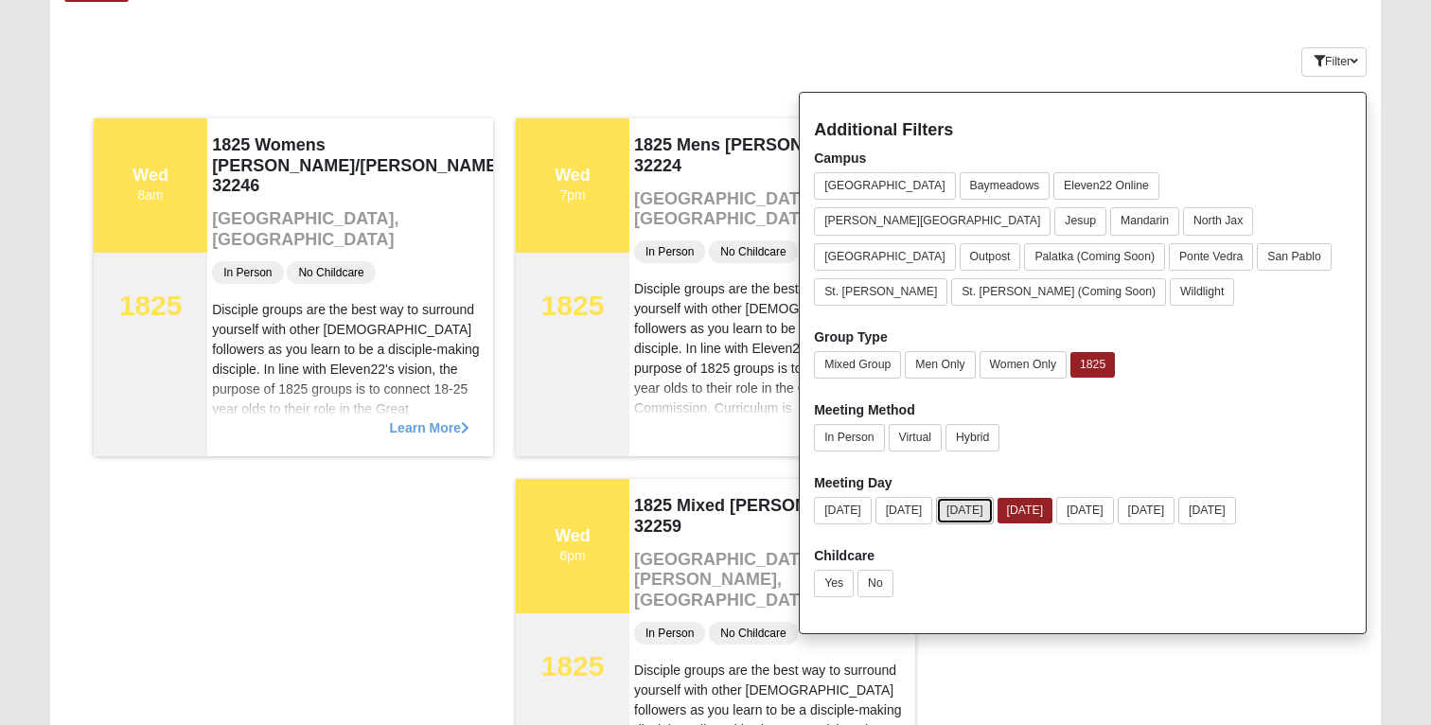
click at [994, 497] on button "[DATE]" at bounding box center [965, 510] width 58 height 27
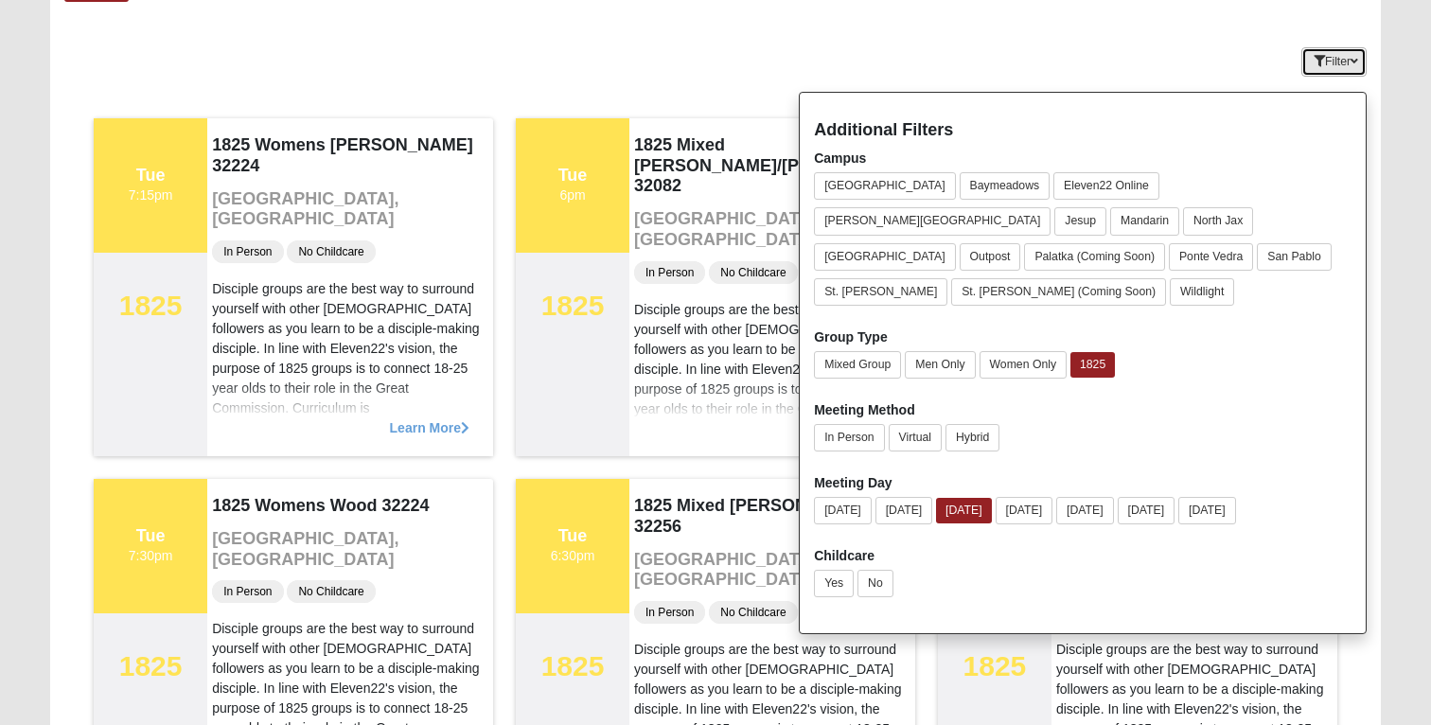
click at [1317, 65] on icon "button" at bounding box center [1319, 61] width 11 height 11
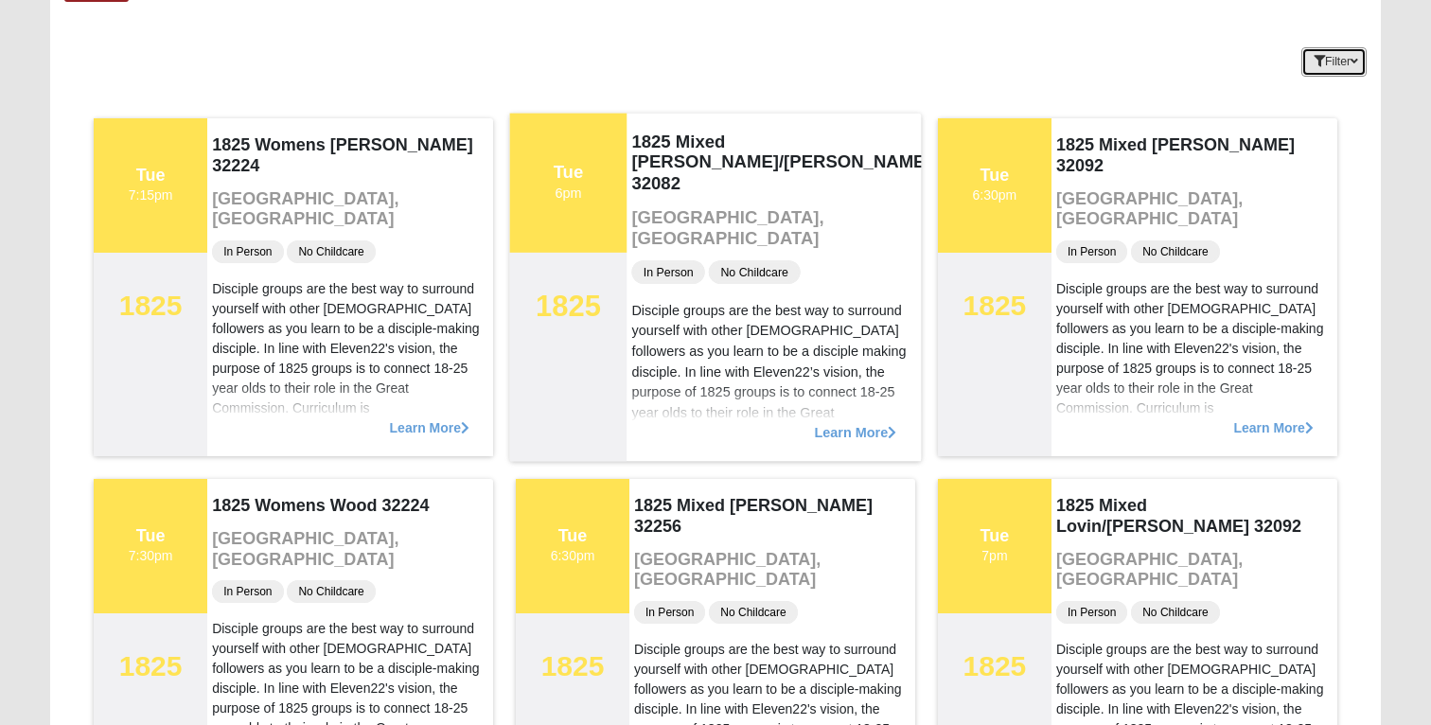
scroll to position [164, 0]
